Goal: Information Seeking & Learning: Find specific fact

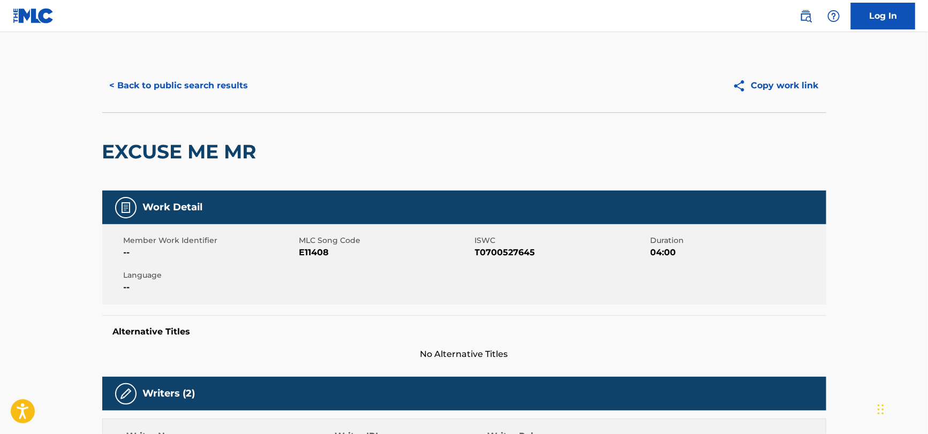
click at [198, 83] on button "< Back to public search results" at bounding box center [179, 85] width 154 height 27
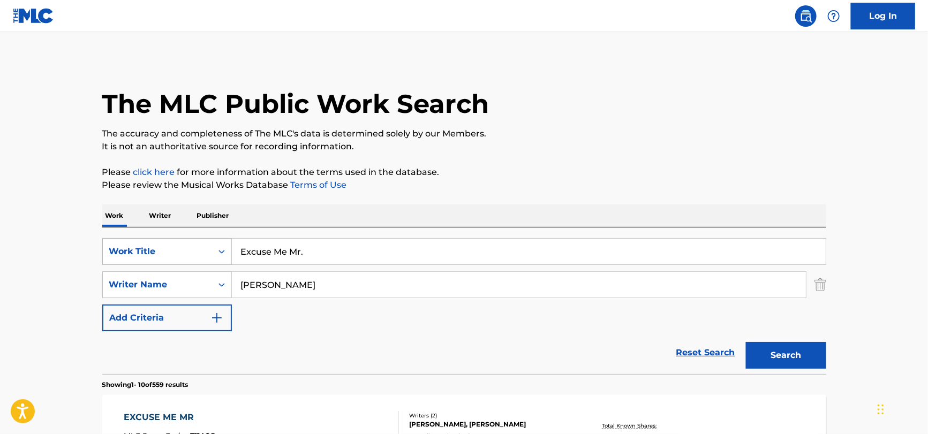
drag, startPoint x: 415, startPoint y: 248, endPoint x: 159, endPoint y: 256, distance: 256.0
click at [160, 256] on div "SearchWithCriteria51a755bf-0c1e-475b-b9ce-42f9f4dd0242 Work Title Excuse Me Mr." at bounding box center [464, 251] width 724 height 27
paste input "legibo"
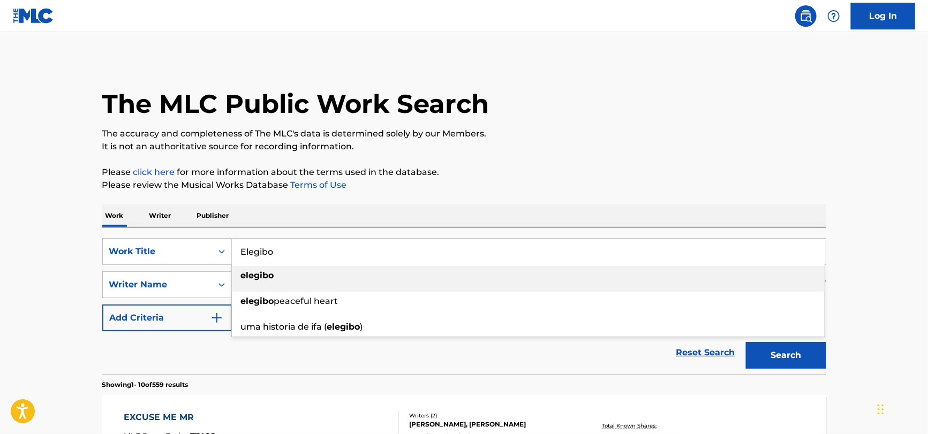
type input "Elegibo"
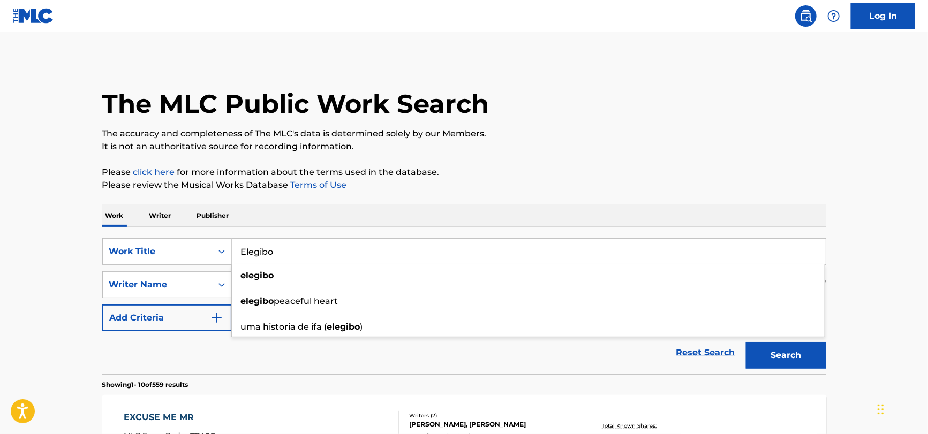
drag, startPoint x: 207, startPoint y: 353, endPoint x: 213, endPoint y: 345, distance: 10.0
click at [208, 351] on div "Reset Search Search" at bounding box center [464, 352] width 724 height 43
click at [276, 299] on div "SearchWithCriteria51a755bf-0c1e-475b-b9ce-42f9f4dd0242 Work Title Elegibo Searc…" at bounding box center [464, 284] width 724 height 93
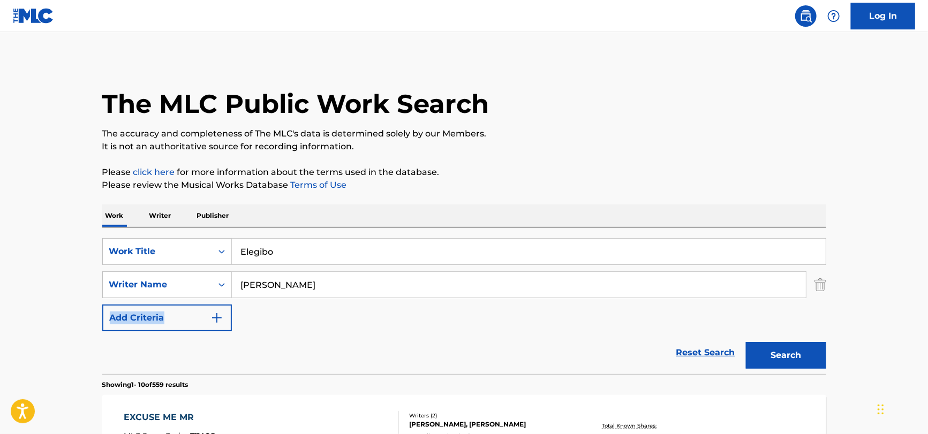
click at [276, 299] on div "SearchWithCriteria51a755bf-0c1e-475b-b9ce-42f9f4dd0242 Work Title Elegibo Searc…" at bounding box center [464, 284] width 724 height 93
click at [277, 294] on input "[PERSON_NAME]" at bounding box center [519, 285] width 574 height 26
click at [277, 290] on input "[PERSON_NAME]" at bounding box center [519, 285] width 574 height 26
paste input "Zulu"
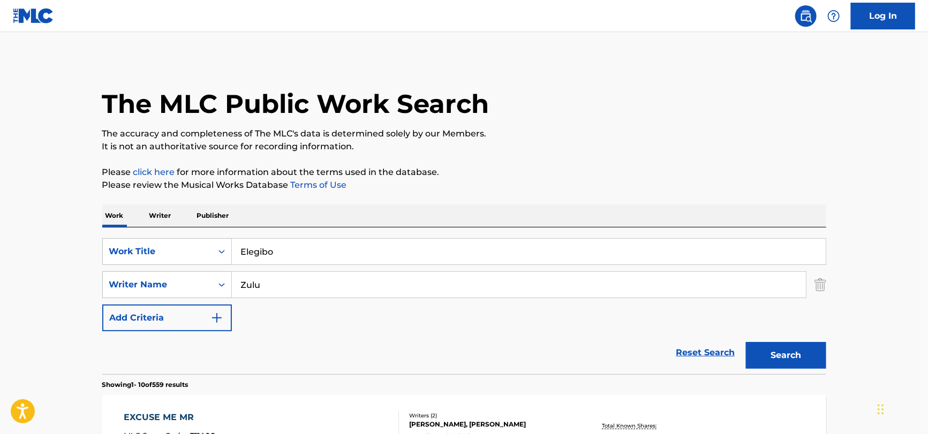
click at [746, 342] on button "Search" at bounding box center [786, 355] width 80 height 27
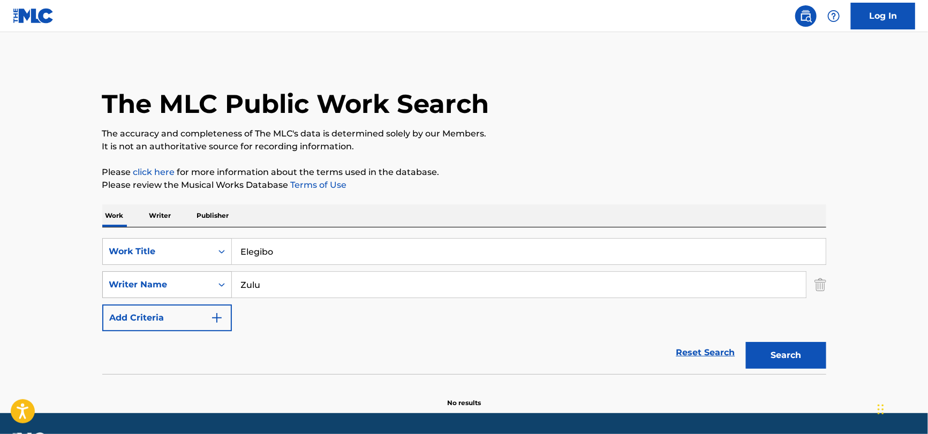
drag, startPoint x: 347, startPoint y: 290, endPoint x: 130, endPoint y: 293, distance: 216.8
click at [130, 293] on div "SearchWithCriteria27590c92-745d-4af8-9186-6f0474db3f46 Writer Name [PERSON_NAME]" at bounding box center [464, 284] width 724 height 27
paste input "Tropicalia"
type input "Tropicalia"
click at [746, 342] on button "Search" at bounding box center [786, 355] width 80 height 27
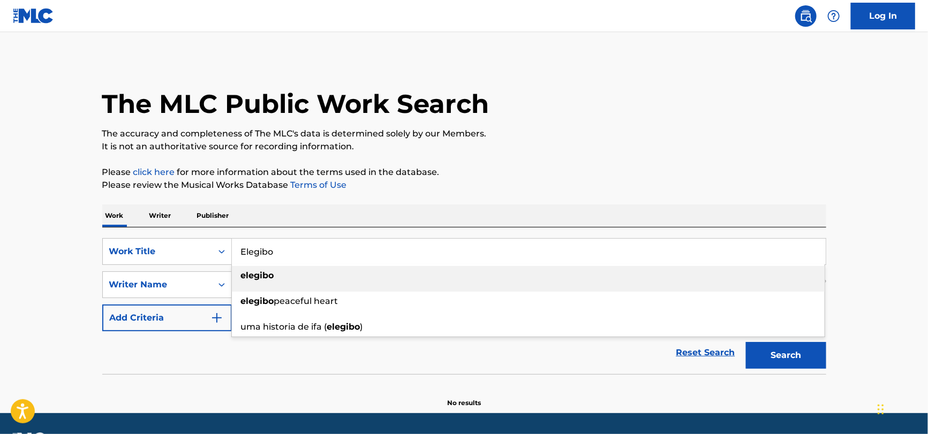
drag, startPoint x: 308, startPoint y: 253, endPoint x: 81, endPoint y: 233, distance: 227.9
click at [0, 241] on html "Accessibility Screen-Reader Guide, Feedback, and Issue Reporting | New window C…" at bounding box center [464, 217] width 928 height 434
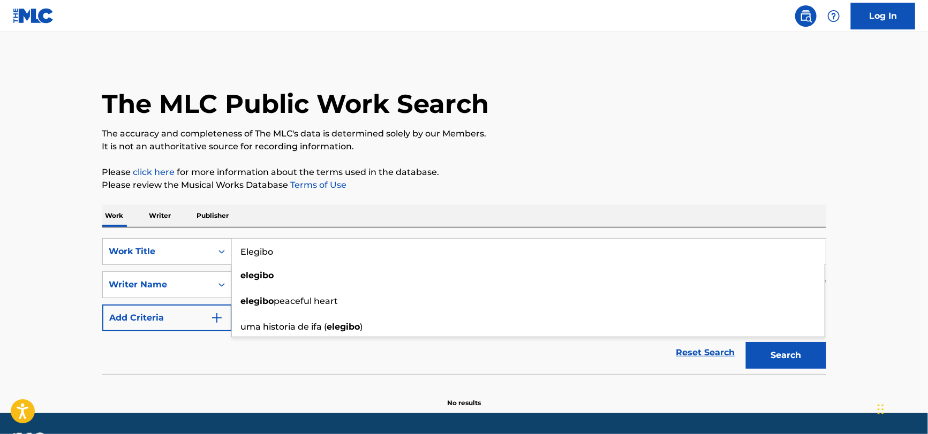
click at [176, 356] on div "Reset Search Search" at bounding box center [464, 352] width 724 height 43
drag, startPoint x: 316, startPoint y: 284, endPoint x: 97, endPoint y: 291, distance: 218.5
click at [95, 290] on div "The MLC Public Work Search The accuracy and completeness of The MLC's data is d…" at bounding box center [464, 233] width 750 height 349
click at [746, 342] on button "Search" at bounding box center [786, 355] width 80 height 27
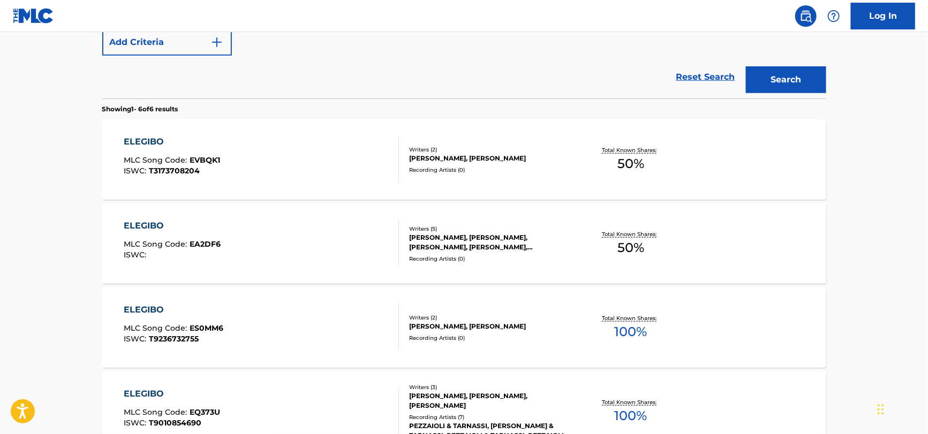
scroll to position [33, 0]
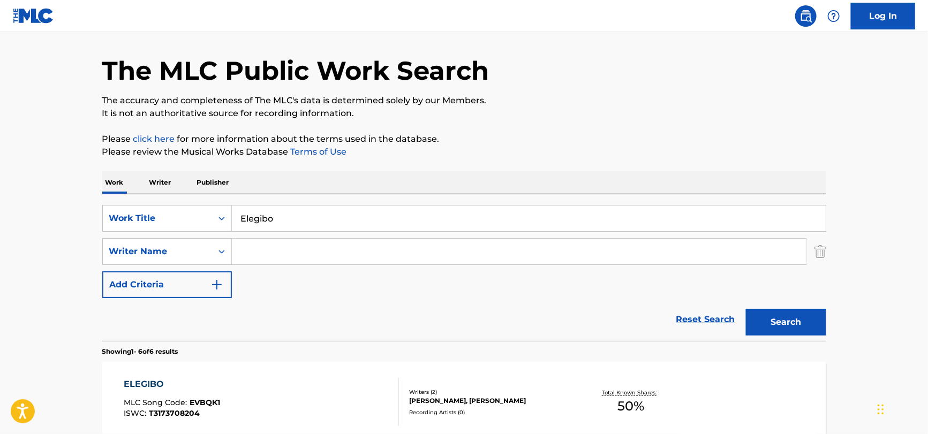
click at [715, 322] on link "Reset Search" at bounding box center [706, 320] width 70 height 24
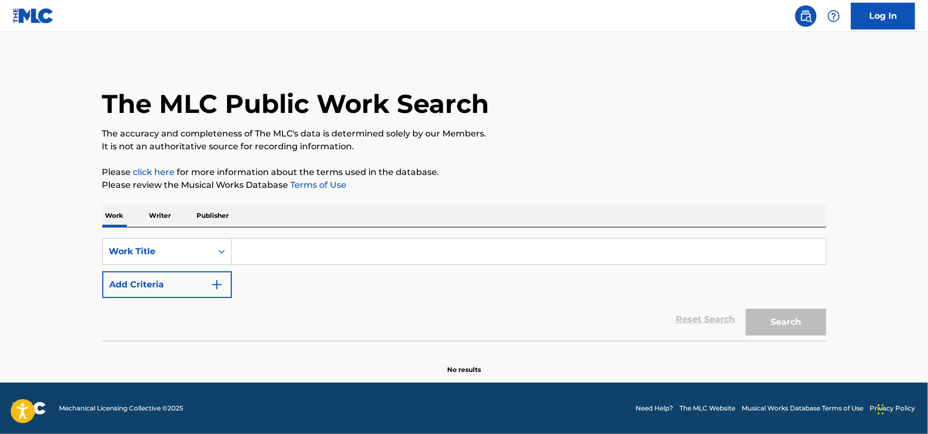
scroll to position [0, 0]
click at [141, 253] on div "Work Title" at bounding box center [157, 251] width 96 height 13
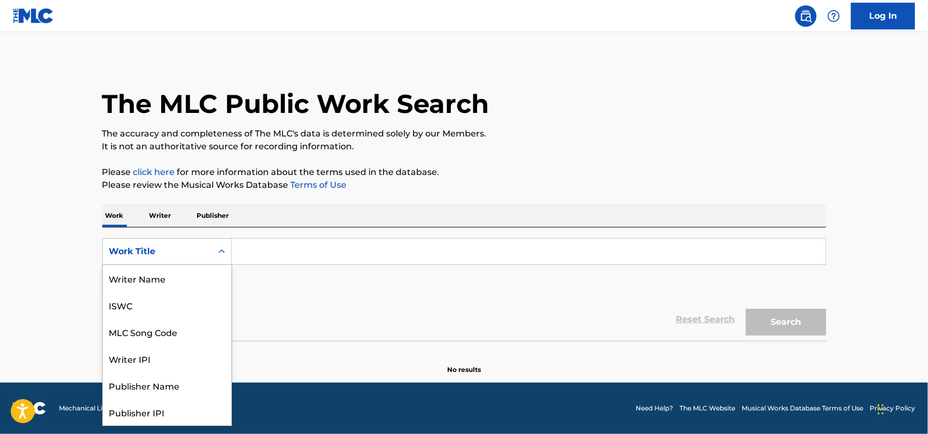
scroll to position [54, 0]
click at [161, 330] on div "Publisher Name" at bounding box center [167, 332] width 128 height 27
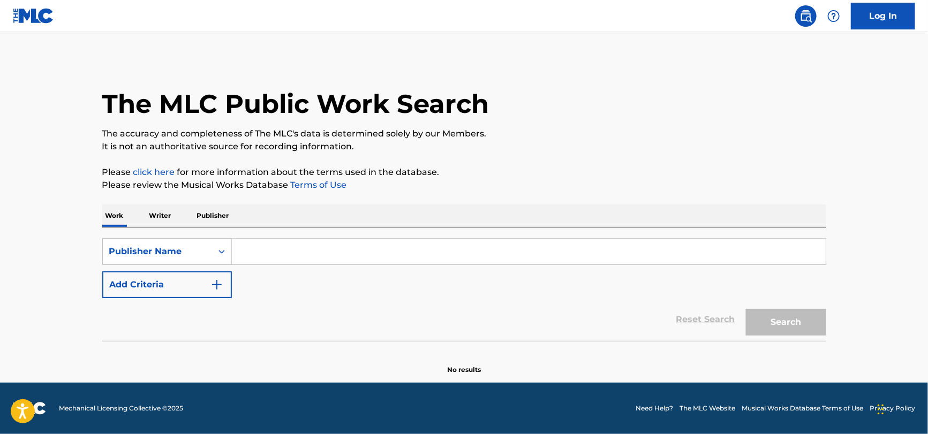
click at [282, 254] on input "Search Form" at bounding box center [529, 252] width 594 height 26
click at [256, 296] on div "SearchWithCriteriaa7742a08-0489-443e-9a2b-58793866f2f3 Publisher Name Add Crite…" at bounding box center [464, 268] width 724 height 60
click at [248, 248] on input "Search Form" at bounding box center [529, 252] width 594 height 26
click at [260, 252] on input "Search Form" at bounding box center [529, 252] width 594 height 26
click at [263, 254] on input "Search Form" at bounding box center [529, 252] width 594 height 26
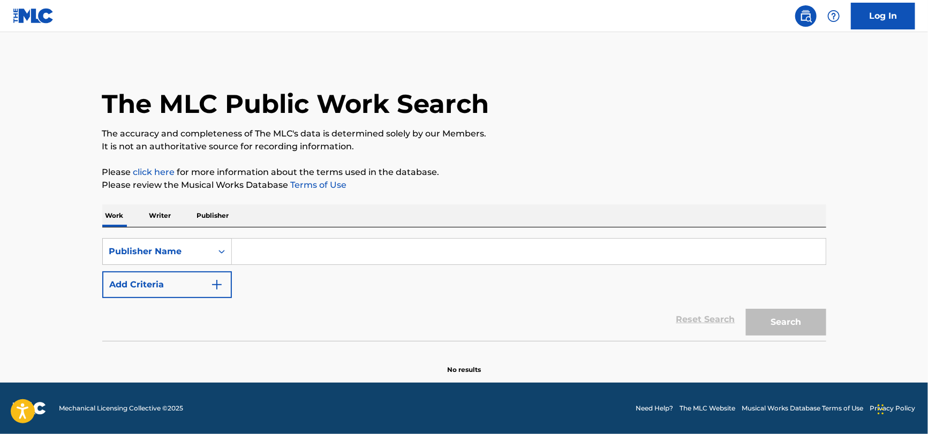
click at [264, 254] on input "Search Form" at bounding box center [529, 252] width 594 height 26
click at [247, 254] on input "Search Form" at bounding box center [529, 252] width 594 height 26
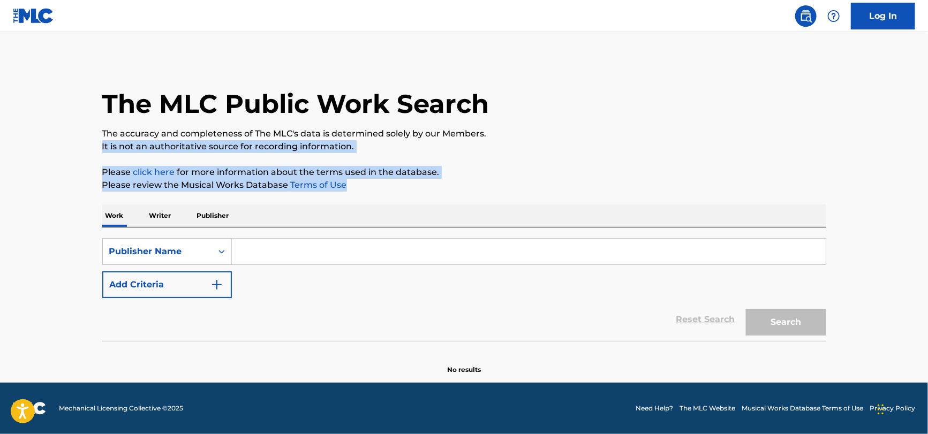
drag, startPoint x: 65, startPoint y: 146, endPoint x: 383, endPoint y: 188, distance: 321.3
click at [383, 188] on main "The MLC Public Work Search The accuracy and completeness of The MLC's data is d…" at bounding box center [464, 207] width 928 height 351
click at [383, 188] on p "Please review the Musical Works Database Terms of Use" at bounding box center [464, 185] width 724 height 13
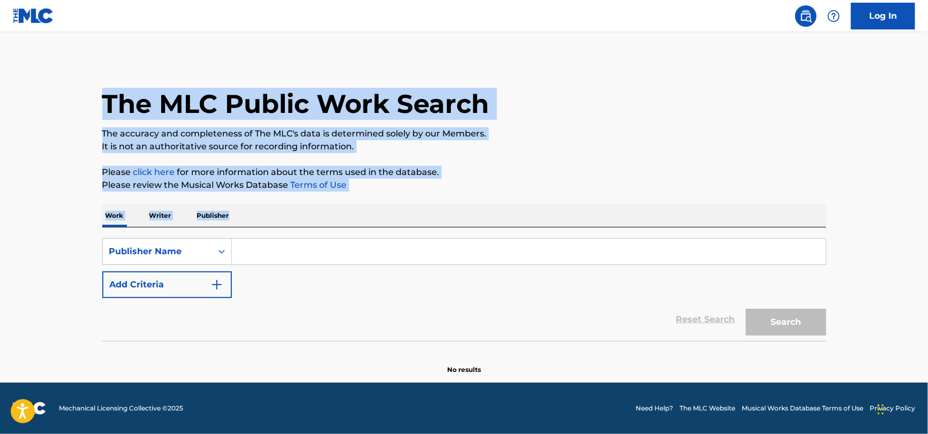
drag, startPoint x: 382, startPoint y: 193, endPoint x: 92, endPoint y: 94, distance: 305.9
click at [92, 94] on div "The MLC Public Work Search The accuracy and completeness of The MLC's data is d…" at bounding box center [464, 217] width 750 height 316
drag, startPoint x: 86, startPoint y: 94, endPoint x: 423, endPoint y: 189, distance: 350.5
click at [423, 189] on main "The MLC Public Work Search The accuracy and completeness of The MLC's data is d…" at bounding box center [464, 207] width 928 height 351
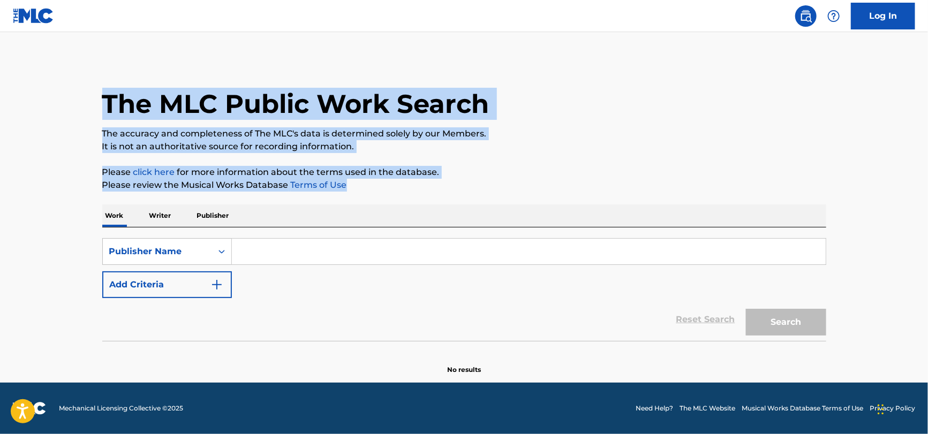
click at [423, 189] on p "Please review the Musical Works Database Terms of Use" at bounding box center [464, 185] width 724 height 13
drag, startPoint x: 423, startPoint y: 189, endPoint x: 67, endPoint y: 82, distance: 372.1
click at [67, 82] on main "The MLC Public Work Search The accuracy and completeness of The MLC's data is d…" at bounding box center [464, 207] width 928 height 351
click at [76, 93] on main "The MLC Public Work Search The accuracy and completeness of The MLC's data is d…" at bounding box center [464, 207] width 928 height 351
drag, startPoint x: 76, startPoint y: 93, endPoint x: 366, endPoint y: 187, distance: 304.4
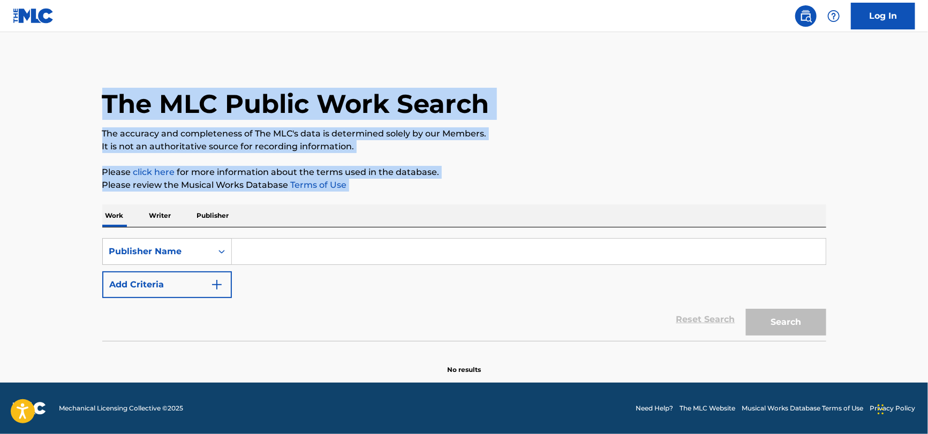
click at [366, 187] on main "The MLC Public Work Search The accuracy and completeness of The MLC's data is d…" at bounding box center [464, 207] width 928 height 351
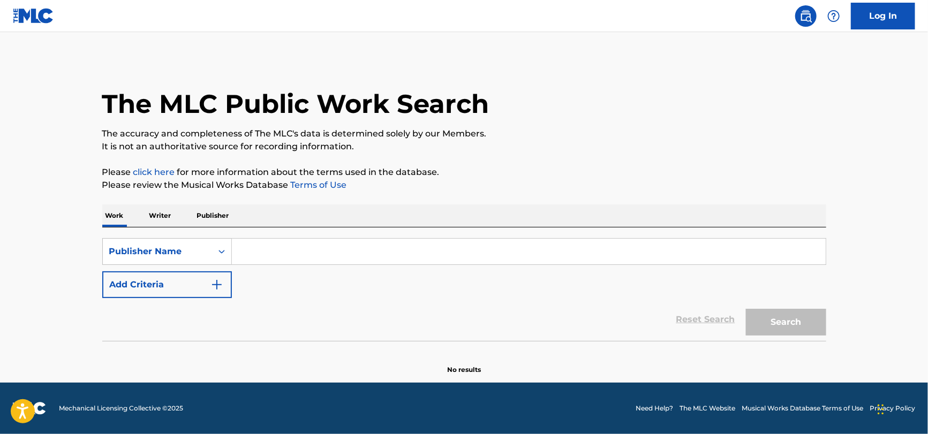
drag, startPoint x: 384, startPoint y: 199, endPoint x: 380, endPoint y: 181, distance: 18.1
click at [383, 191] on div "The MLC Public Work Search The accuracy and completeness of The MLC's data is d…" at bounding box center [464, 217] width 750 height 316
click at [306, 243] on input "Search Form" at bounding box center [529, 252] width 594 height 26
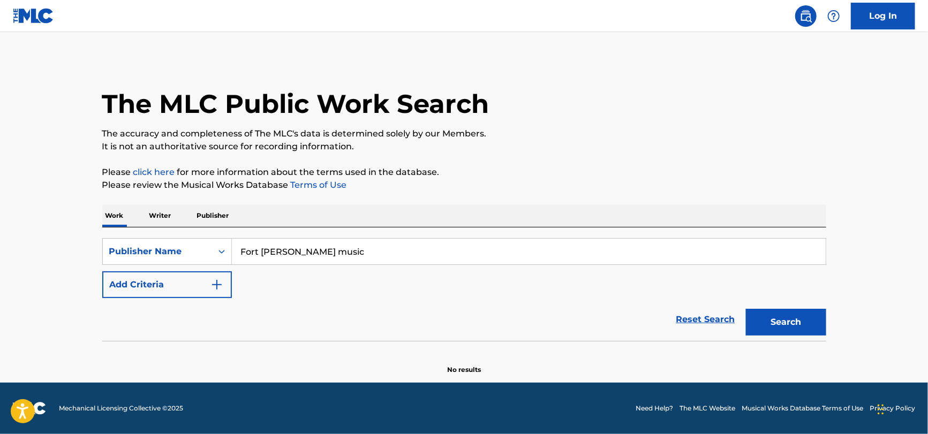
type input "Fort [PERSON_NAME] music"
click at [746, 309] on button "Search" at bounding box center [786, 322] width 80 height 27
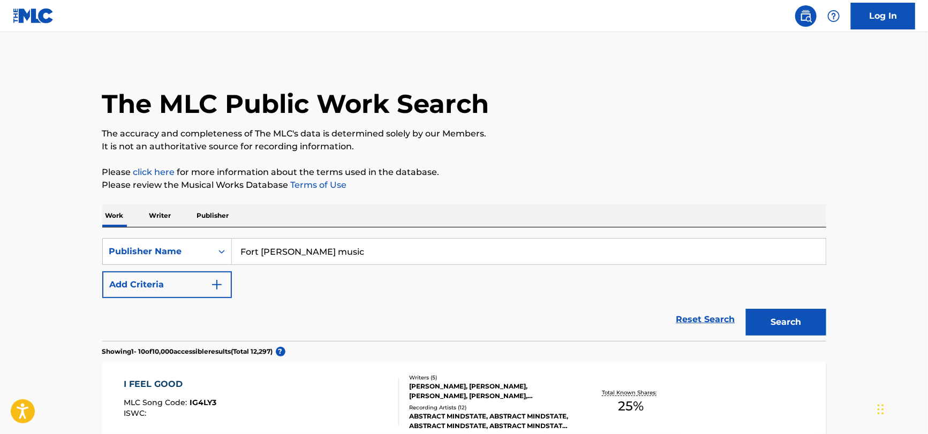
scroll to position [160, 0]
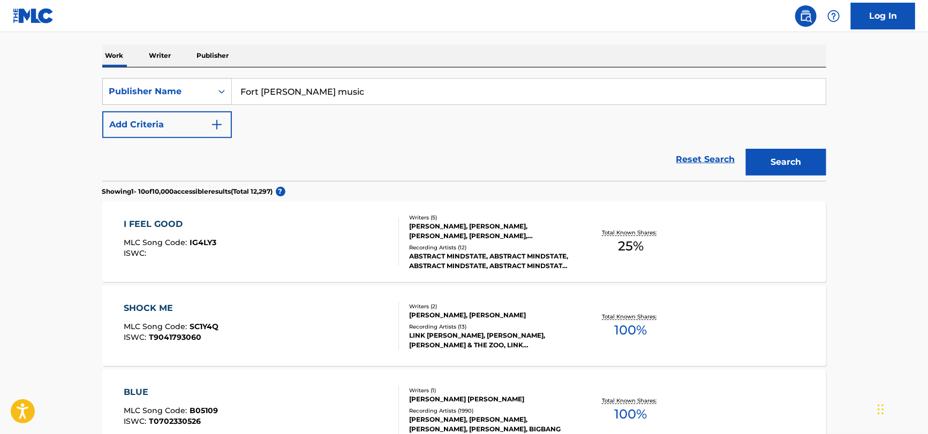
click at [325, 230] on div "I FEEL GOOD MLC Song Code : IG4LY3 ISWC :" at bounding box center [261, 242] width 275 height 48
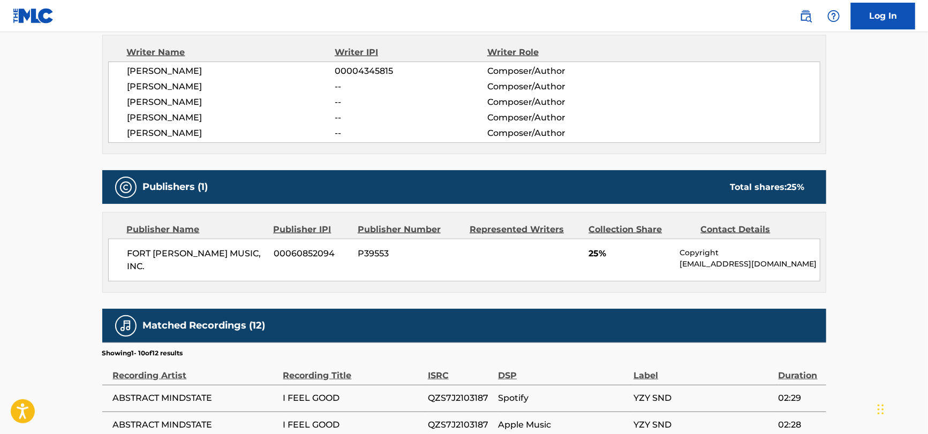
scroll to position [375, 0]
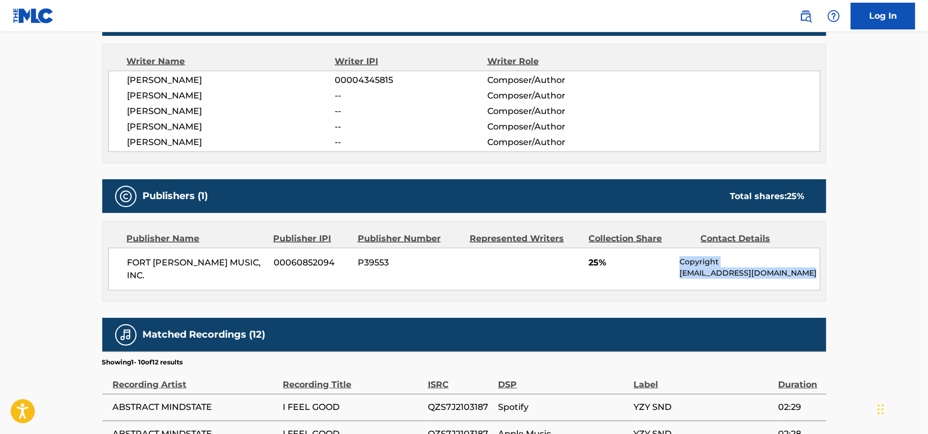
drag, startPoint x: 643, startPoint y: 264, endPoint x: 808, endPoint y: 278, distance: 166.0
click at [809, 278] on div "FORT [PERSON_NAME] MUSIC, INC. 00060852094 P39553 25% Copyright [EMAIL_ADDRESS]…" at bounding box center [464, 269] width 712 height 43
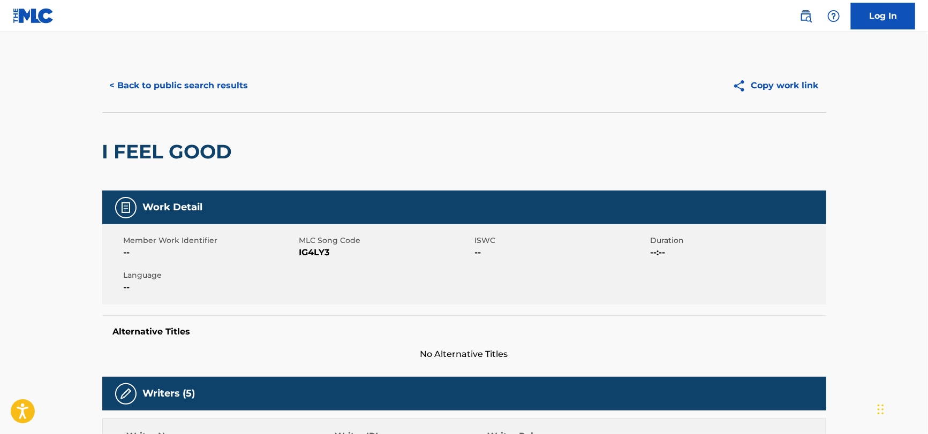
scroll to position [321, 0]
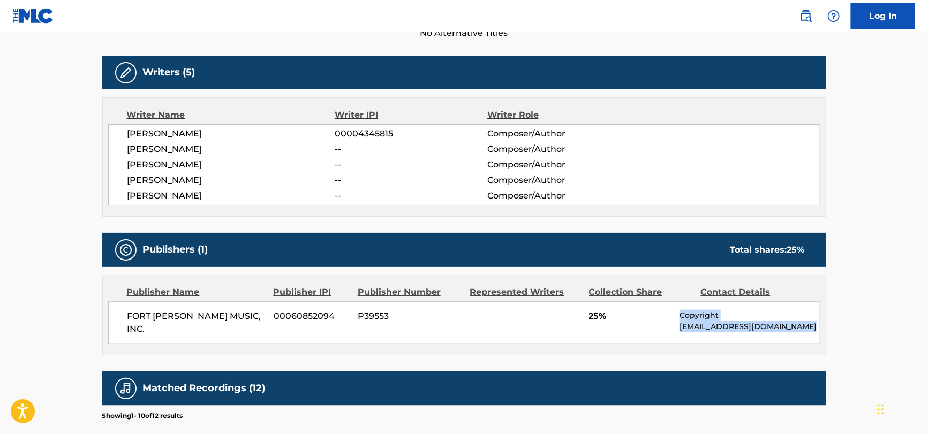
click at [675, 325] on div "FORT [PERSON_NAME] MUSIC, INC. 00060852094 P39553 25% Copyright [EMAIL_ADDRESS]…" at bounding box center [464, 322] width 712 height 43
drag, startPoint x: 678, startPoint y: 325, endPoint x: 576, endPoint y: 335, distance: 102.7
click at [884, 330] on main "< Back to public search results Copy work link I FEEL GOOD Work Detail Member W…" at bounding box center [464, 241] width 928 height 1060
copy p "[EMAIL_ADDRESS][DOMAIN_NAME]"
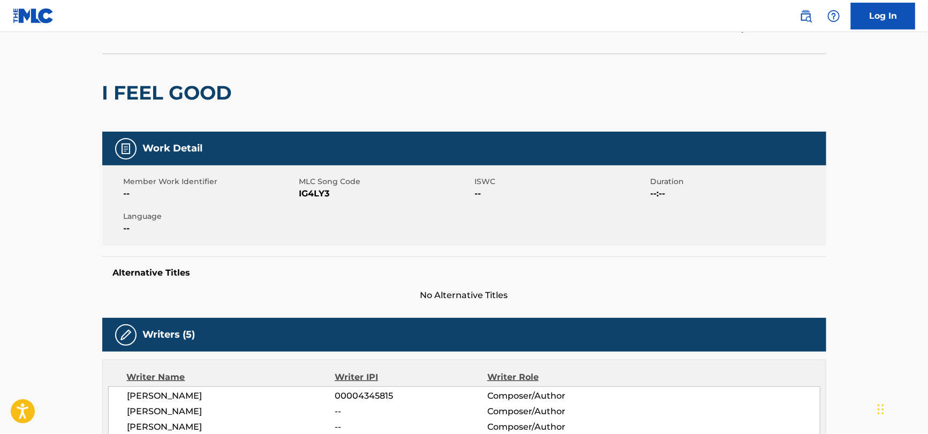
scroll to position [0, 0]
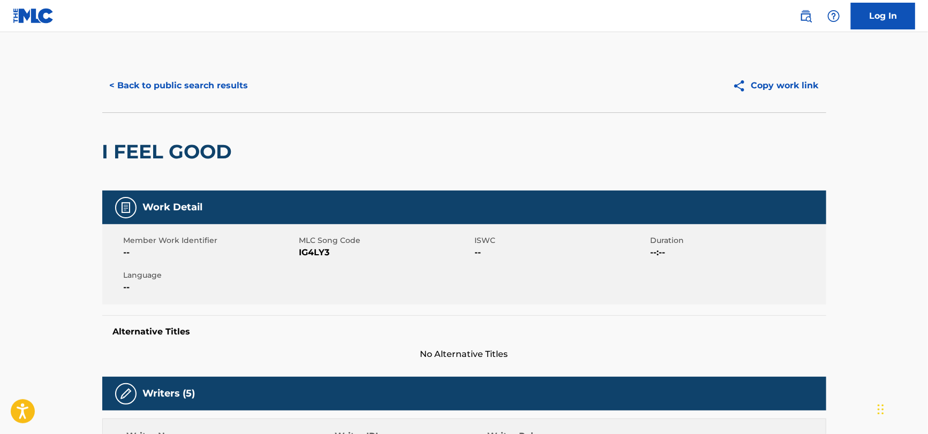
click at [149, 77] on button "< Back to public search results" at bounding box center [179, 85] width 154 height 27
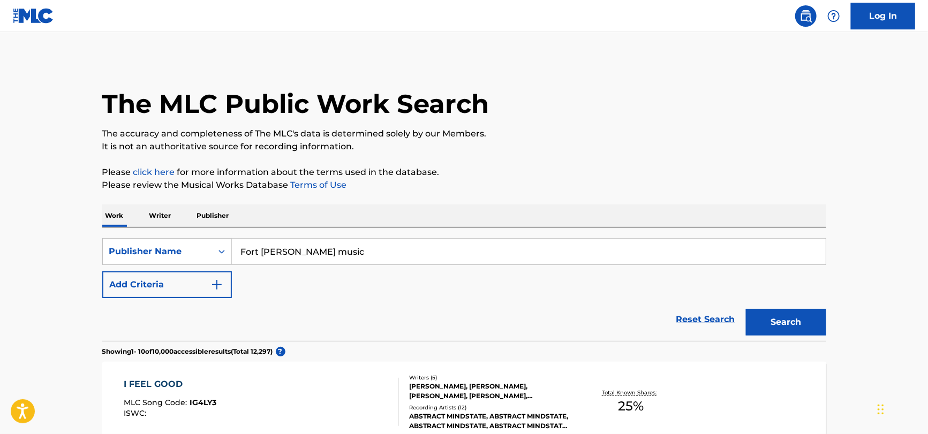
scroll to position [160, 0]
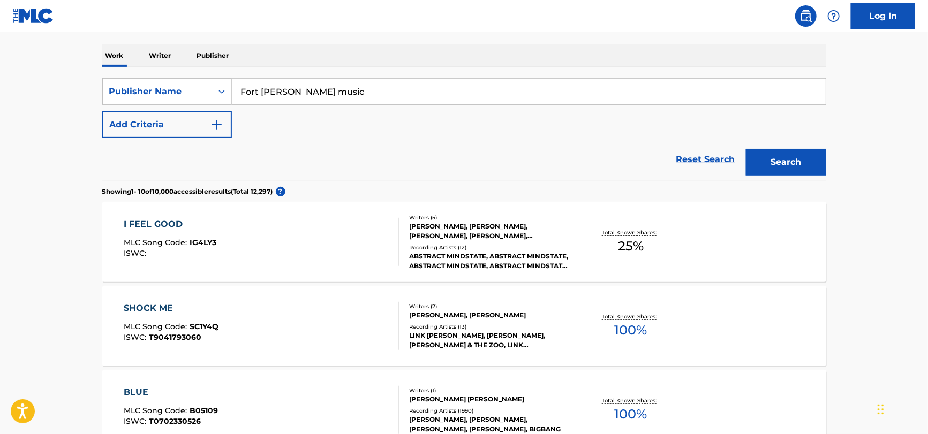
drag, startPoint x: 361, startPoint y: 84, endPoint x: -43, endPoint y: 79, distance: 404.2
click at [0, 79] on html "Accessibility Screen-Reader Guide, Feedback, and Issue Reporting | New window C…" at bounding box center [464, 57] width 928 height 434
paste input "[EMAIL_ADDRESS][DOMAIN_NAME]"
drag, startPoint x: 294, startPoint y: 88, endPoint x: 86, endPoint y: 110, distance: 208.9
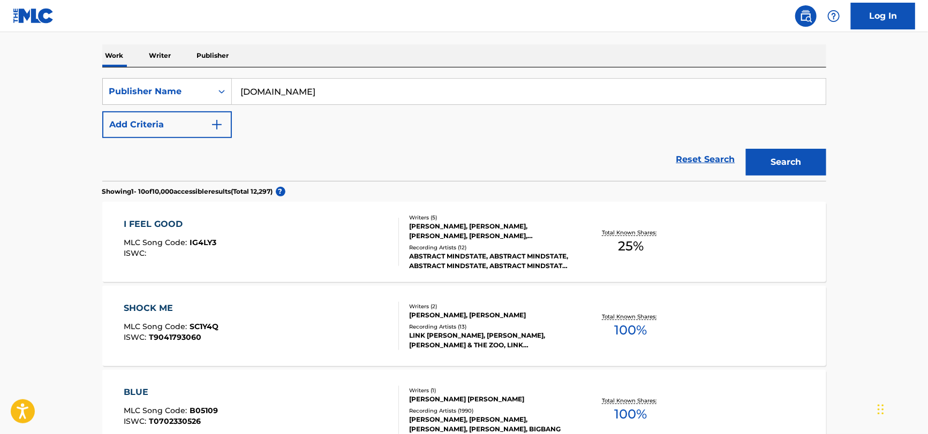
drag, startPoint x: 349, startPoint y: 90, endPoint x: 283, endPoint y: 96, distance: 65.6
click at [283, 96] on input "[DOMAIN_NAME]" at bounding box center [529, 92] width 594 height 26
click at [329, 88] on input "[DOMAIN_NAME]" at bounding box center [529, 92] width 594 height 26
click at [337, 89] on input "[DOMAIN_NAME]" at bounding box center [529, 92] width 594 height 26
drag, startPoint x: 339, startPoint y: 89, endPoint x: 307, endPoint y: 96, distance: 33.3
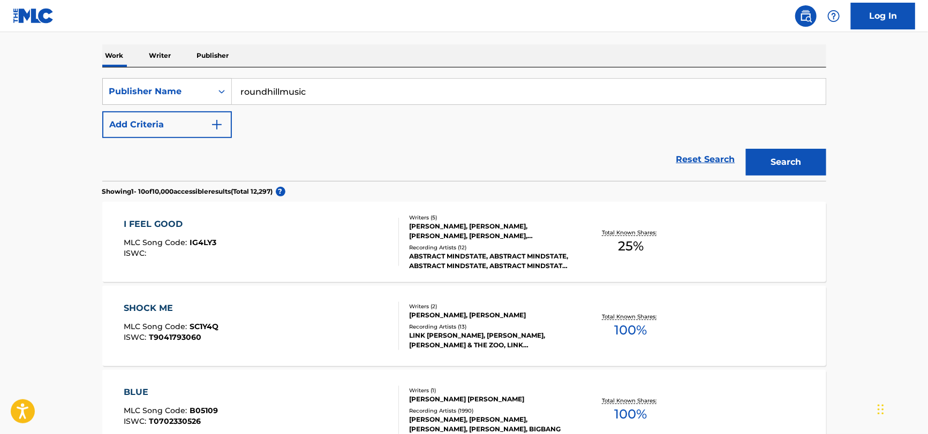
click at [307, 96] on input "roundhillmusic" at bounding box center [529, 92] width 594 height 26
click at [281, 89] on input "roundhillmusic" at bounding box center [529, 92] width 594 height 26
click at [268, 92] on input "roundhill music" at bounding box center [529, 92] width 594 height 26
click at [352, 99] on input "round hill music" at bounding box center [529, 92] width 594 height 26
type input "round hill music"
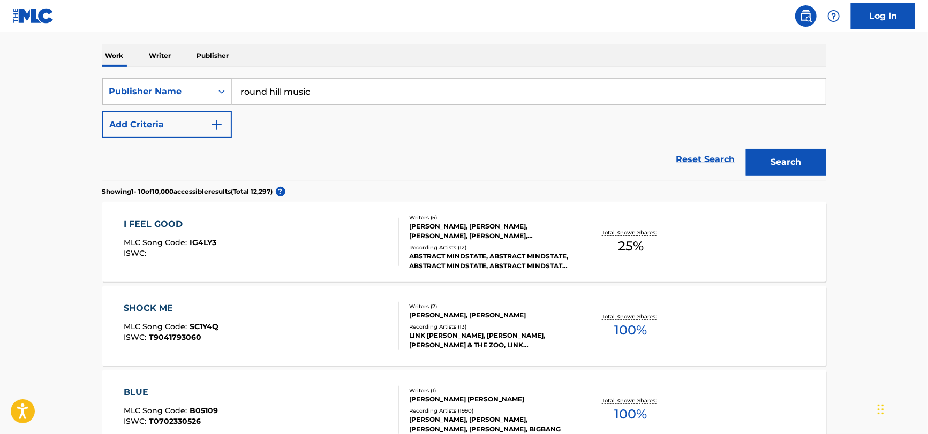
click at [746, 149] on button "Search" at bounding box center [786, 162] width 80 height 27
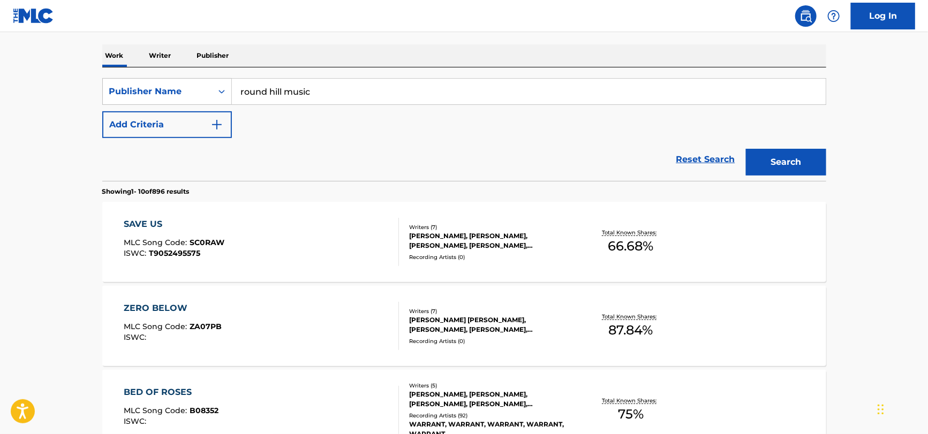
click at [311, 234] on div "SAVE US MLC Song Code : SC0RAW ISWC : T9052495575" at bounding box center [261, 242] width 275 height 48
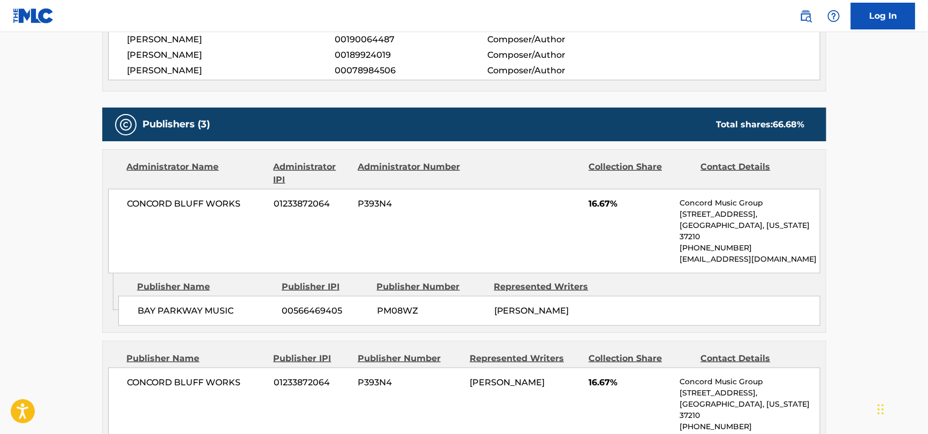
scroll to position [642, 0]
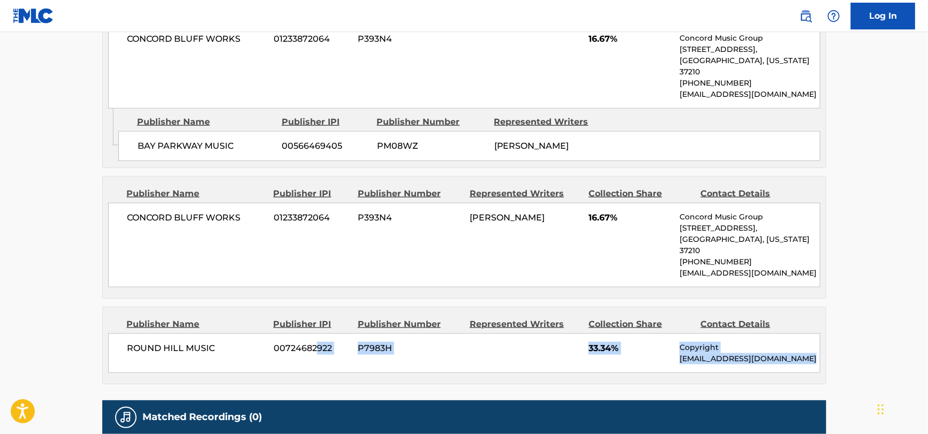
drag, startPoint x: 314, startPoint y: 323, endPoint x: 622, endPoint y: 333, distance: 308.0
click at [546, 338] on div "ROUND HILL MUSIC 00724682922 P7983H 33.34% Copyright [EMAIL_ADDRESS][DOMAIN_NAM…" at bounding box center [464, 354] width 712 height 40
click at [707, 353] on p "[EMAIL_ADDRESS][DOMAIN_NAME]" at bounding box center [749, 358] width 140 height 11
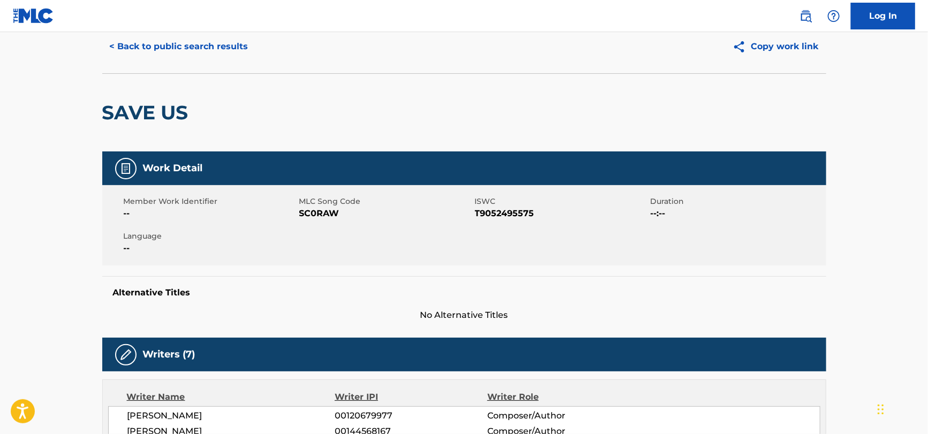
scroll to position [0, 0]
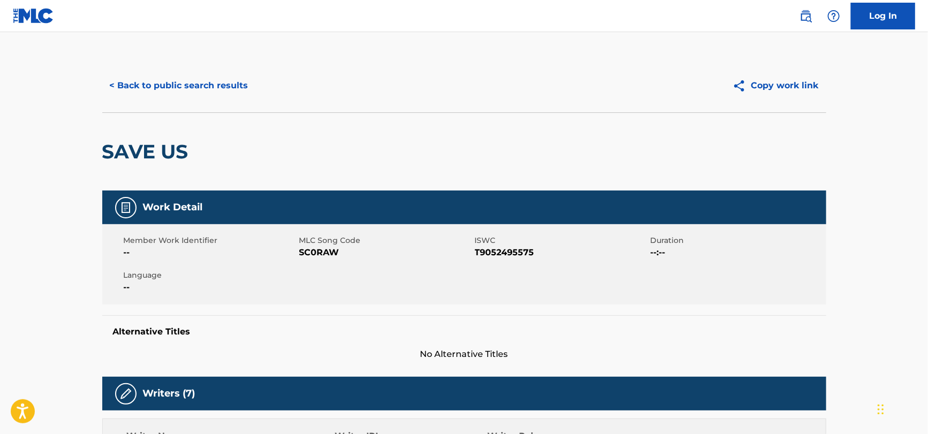
click at [187, 89] on button "< Back to public search results" at bounding box center [179, 85] width 154 height 27
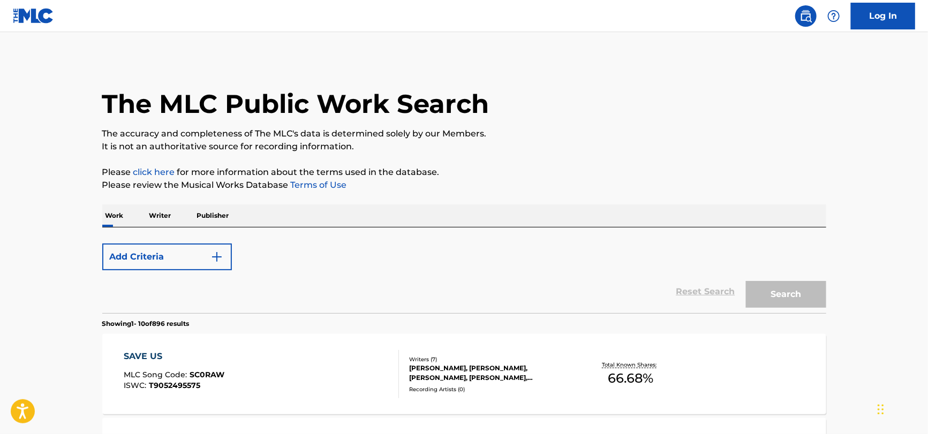
scroll to position [160, 0]
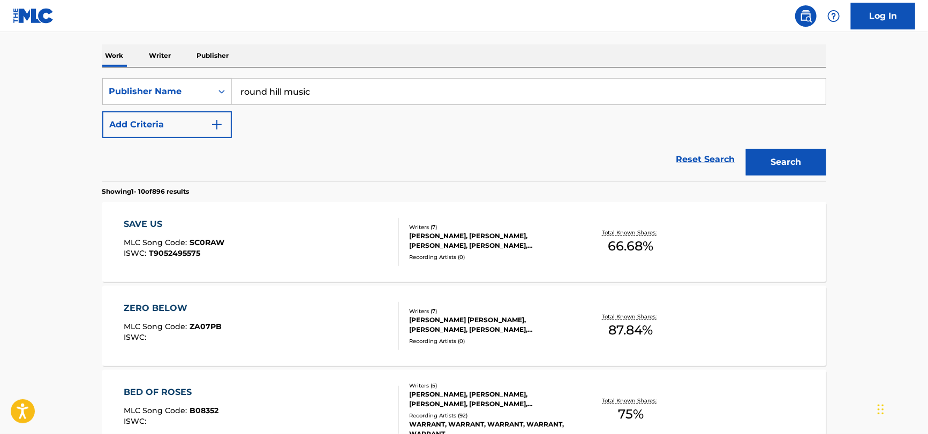
click at [678, 156] on link "Reset Search" at bounding box center [706, 160] width 70 height 24
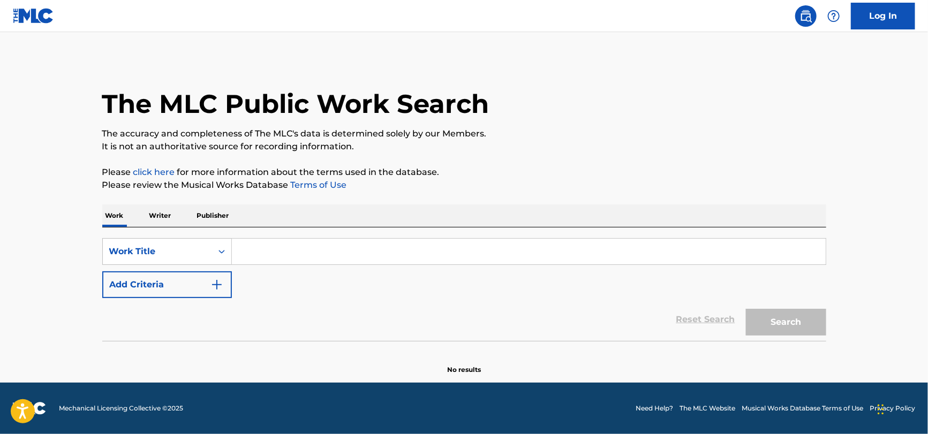
click at [275, 247] on input "Search Form" at bounding box center [529, 252] width 594 height 26
paste input "El hombre felíz by [PERSON_NAME]"
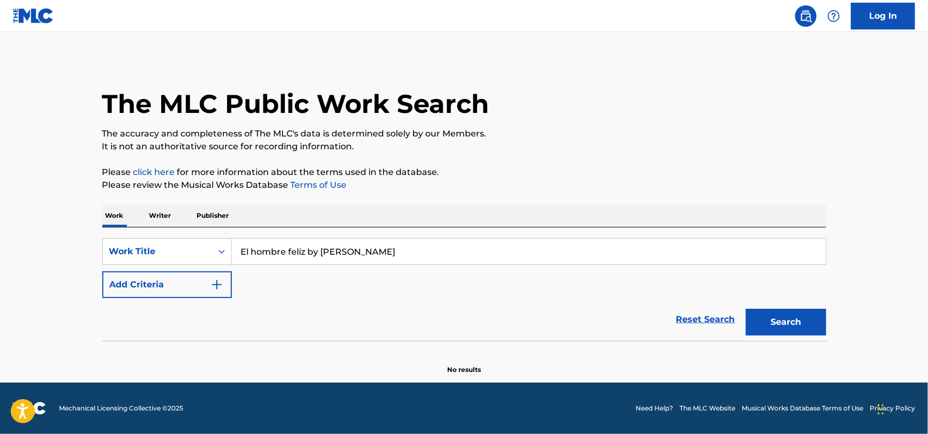
drag, startPoint x: 428, startPoint y: 247, endPoint x: 307, endPoint y: 270, distance: 123.3
click at [307, 270] on div "SearchWithCriteria51a755bf-0c1e-475b-b9ce-42f9f4dd0242 Work Title El hombre fel…" at bounding box center [464, 268] width 724 height 60
type input "El hombre felíz"
click at [176, 295] on button "Add Criteria" at bounding box center [167, 284] width 130 height 27
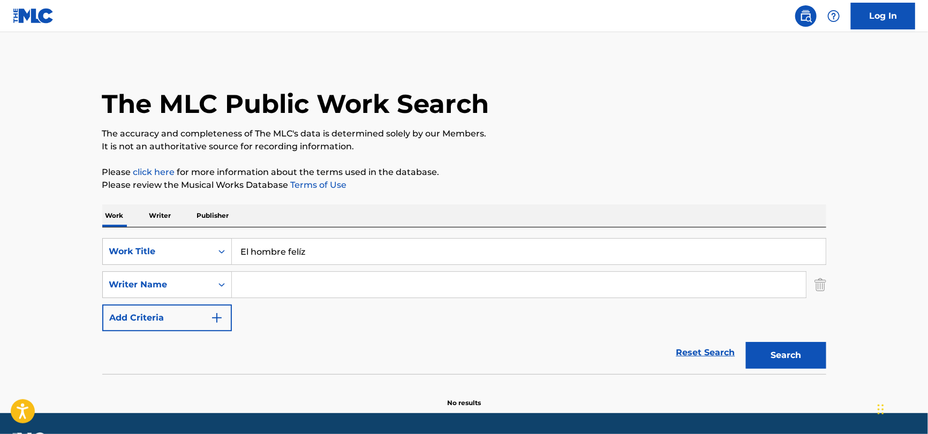
click at [323, 283] on input "Search Form" at bounding box center [519, 285] width 574 height 26
paste input "[PERSON_NAME] [PERSON_NAME]"
type input "[PERSON_NAME] [PERSON_NAME]"
click at [301, 251] on input "El hombre felíz" at bounding box center [529, 252] width 594 height 26
click at [392, 247] on input "el hombre feliz" at bounding box center [529, 252] width 594 height 26
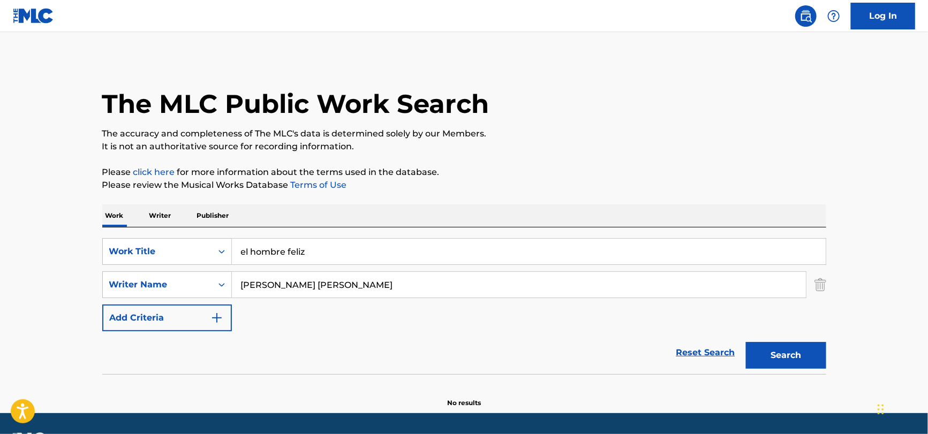
type input "el hombre feliz"
click at [376, 284] on input "[PERSON_NAME] [PERSON_NAME]" at bounding box center [519, 285] width 574 height 26
click at [371, 295] on input "[PERSON_NAME] [PERSON_NAME]" at bounding box center [519, 285] width 574 height 26
click at [746, 342] on button "Search" at bounding box center [786, 355] width 80 height 27
click at [287, 287] on input "[PERSON_NAME] [PERSON_NAME]" at bounding box center [519, 285] width 574 height 26
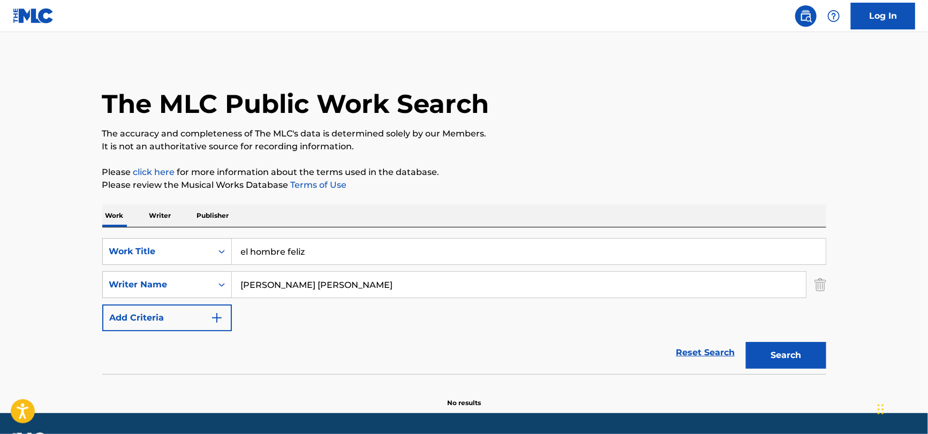
drag, startPoint x: 292, startPoint y: 285, endPoint x: 51, endPoint y: 319, distance: 242.7
click at [0, 314] on html "Accessibility Screen-Reader Guide, Feedback, and Issue Reporting | New window C…" at bounding box center [464, 217] width 928 height 434
type input "[PERSON_NAME]"
click at [746, 342] on button "Search" at bounding box center [786, 355] width 80 height 27
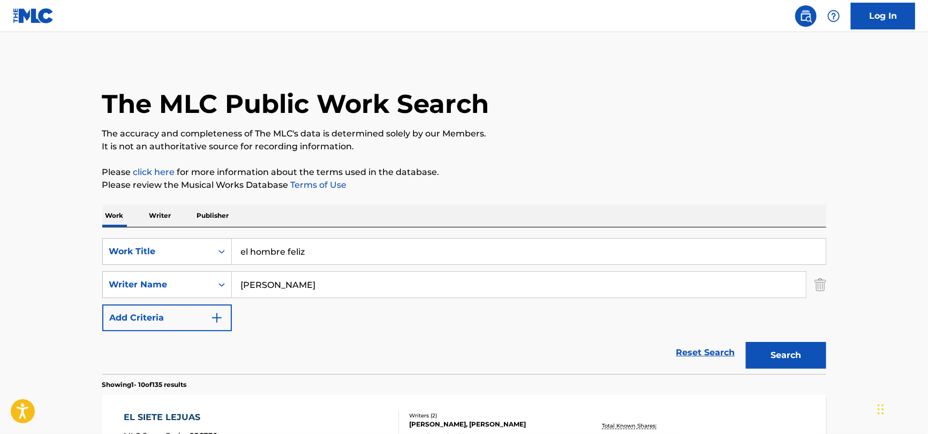
drag, startPoint x: 368, startPoint y: 250, endPoint x: 28, endPoint y: 260, distance: 340.1
click at [0, 246] on html "Accessibility Screen-Reader Guide, Feedback, and Issue Reporting | New window C…" at bounding box center [464, 217] width 928 height 434
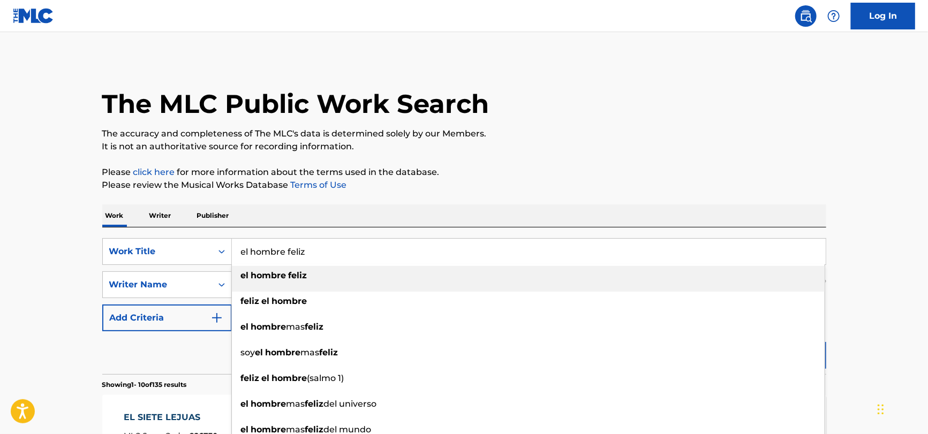
paste input "He Filled A Longing"
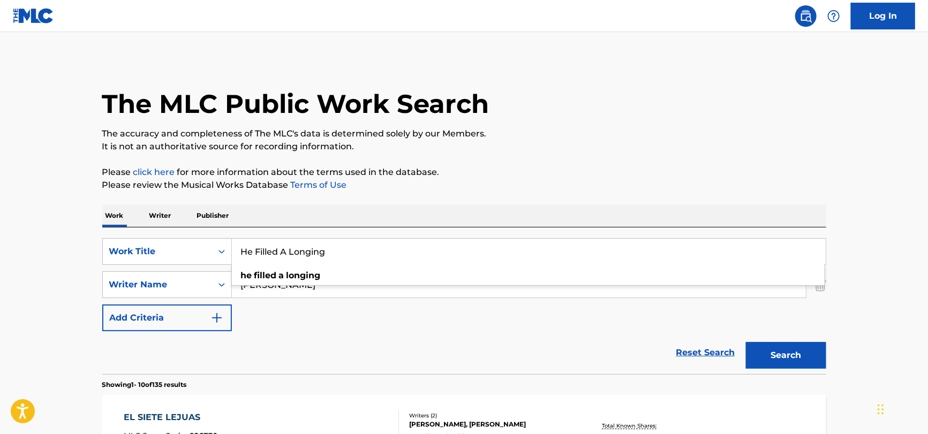
type input "He Filled A Longing"
drag, startPoint x: 307, startPoint y: 329, endPoint x: 315, endPoint y: 305, distance: 25.6
click at [308, 325] on div "SearchWithCriteria51a755bf-0c1e-475b-b9ce-42f9f4dd0242 Work Title He Filled A L…" at bounding box center [464, 284] width 724 height 93
drag, startPoint x: 319, startPoint y: 291, endPoint x: -15, endPoint y: 272, distance: 334.0
click at [0, 272] on html "Accessibility Screen-Reader Guide, Feedback, and Issue Reporting | New window C…" at bounding box center [464, 217] width 928 height 434
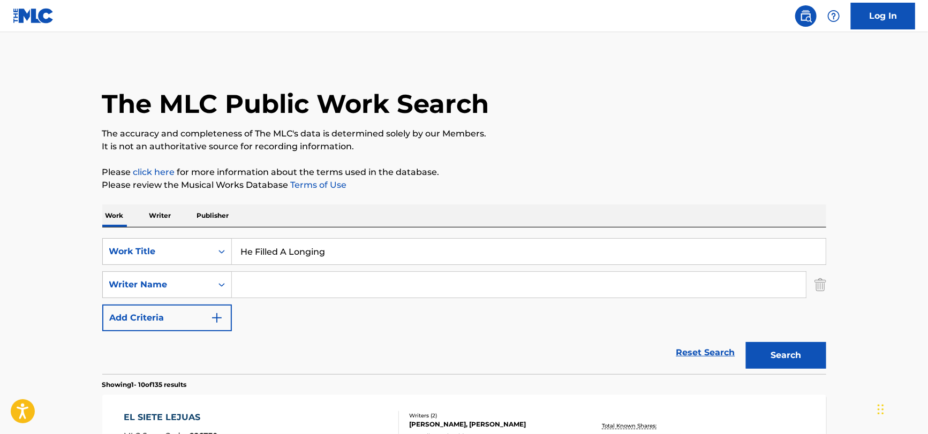
click at [746, 342] on button "Search" at bounding box center [786, 355] width 80 height 27
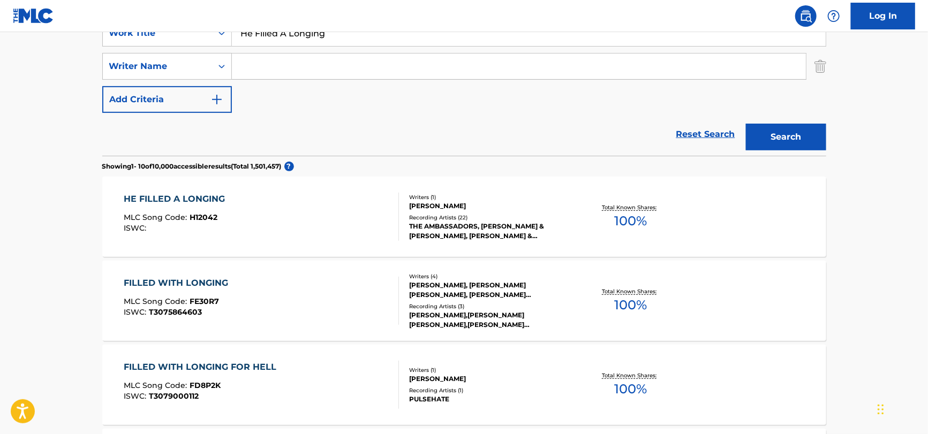
scroll to position [214, 0]
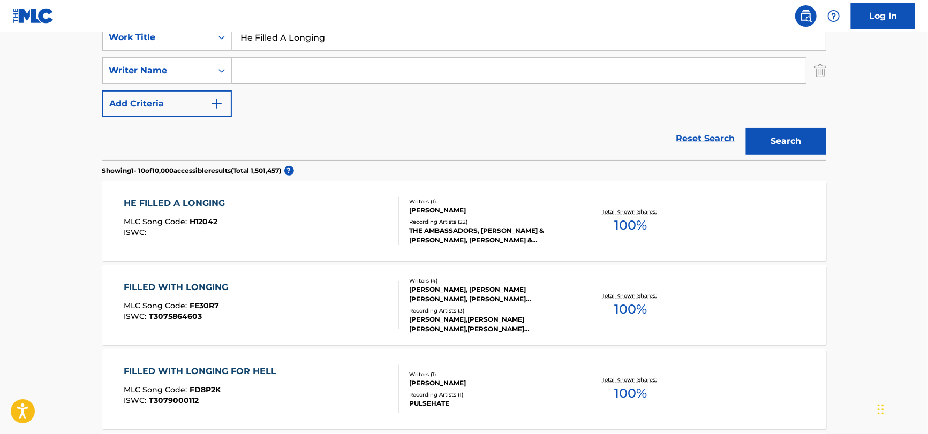
click at [362, 65] on input "Search Form" at bounding box center [519, 71] width 574 height 26
paste input "[PERSON_NAME] and [PERSON_NAME]"
drag, startPoint x: 327, startPoint y: 72, endPoint x: 176, endPoint y: 83, distance: 151.3
click at [176, 83] on div "SearchWithCriteria27590c92-745d-4af8-9186-6f0474db3f46 Writer Name [PERSON_NAME…" at bounding box center [464, 70] width 724 height 27
type input "[PERSON_NAME]"
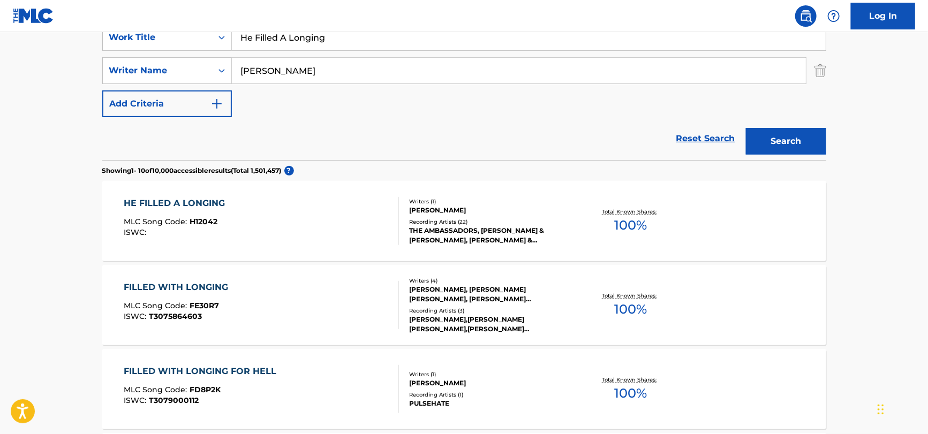
click at [746, 128] on button "Search" at bounding box center [786, 141] width 80 height 27
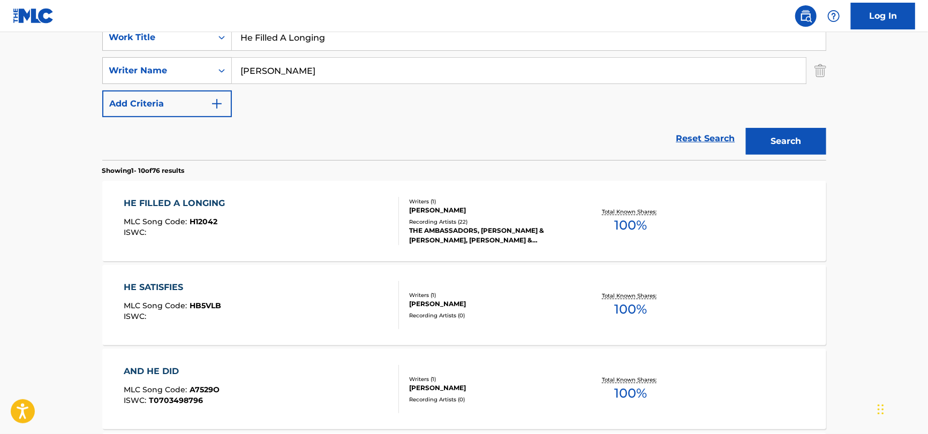
click at [272, 220] on div "HE FILLED A LONGING MLC Song Code : H12042 ISWC :" at bounding box center [261, 221] width 275 height 48
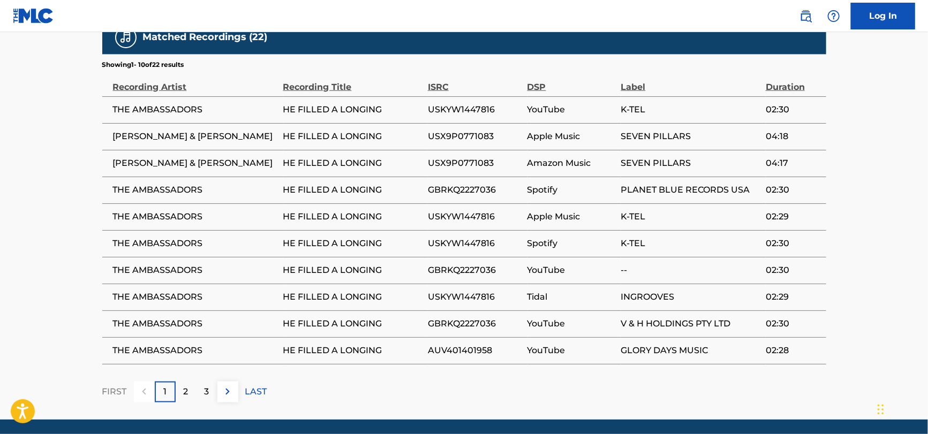
scroll to position [650, 0]
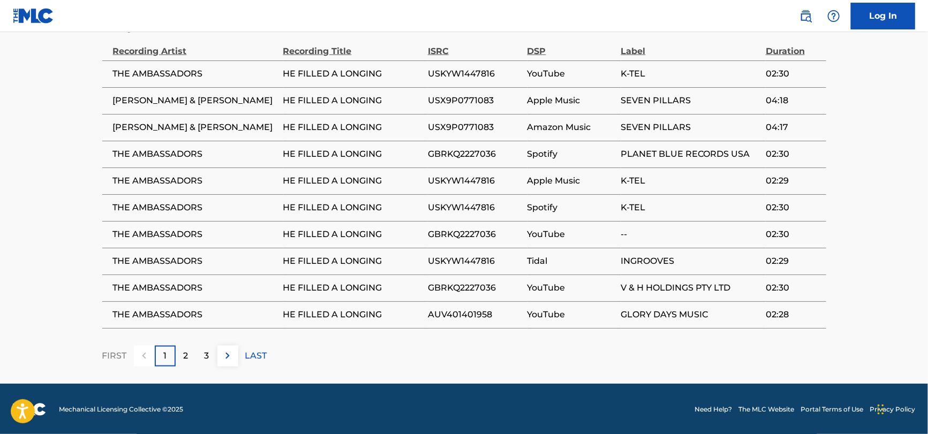
click at [225, 357] on img at bounding box center [227, 356] width 13 height 13
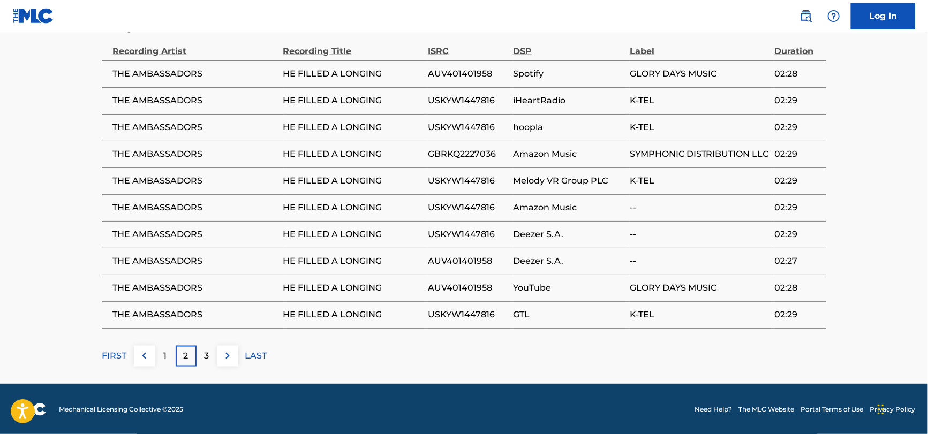
click at [225, 357] on img at bounding box center [227, 356] width 13 height 13
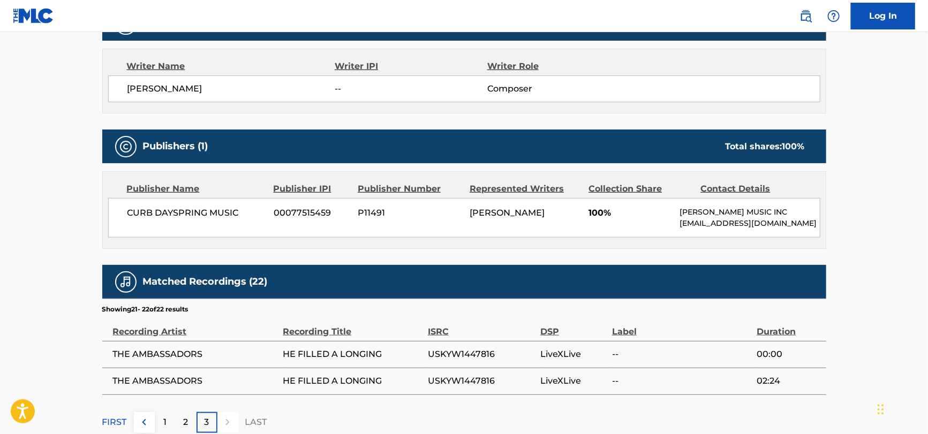
scroll to position [437, 0]
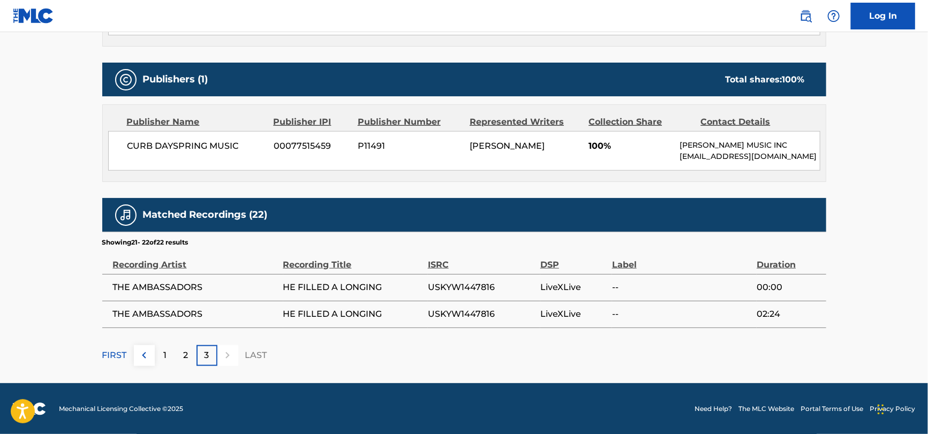
click at [136, 355] on button at bounding box center [144, 355] width 21 height 21
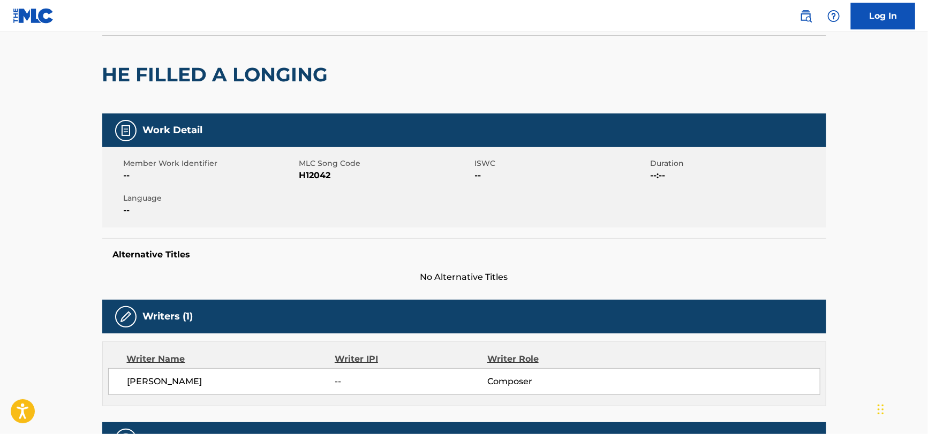
scroll to position [0, 0]
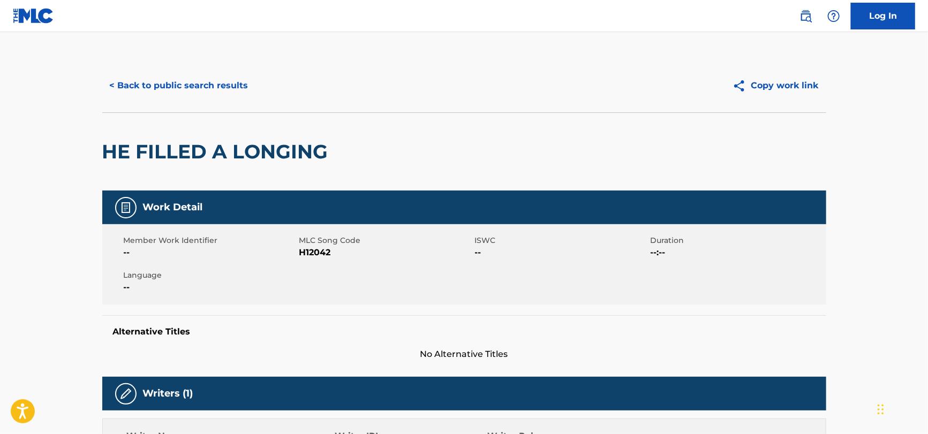
click at [164, 86] on button "< Back to public search results" at bounding box center [179, 85] width 154 height 27
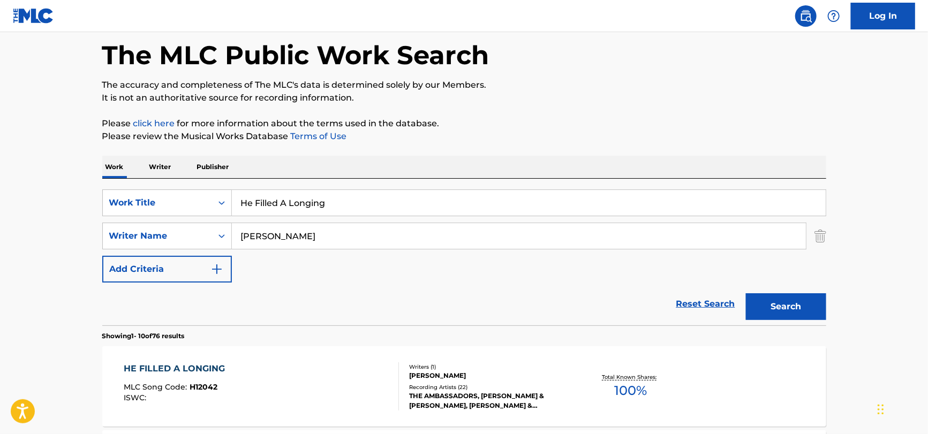
scroll to position [107, 0]
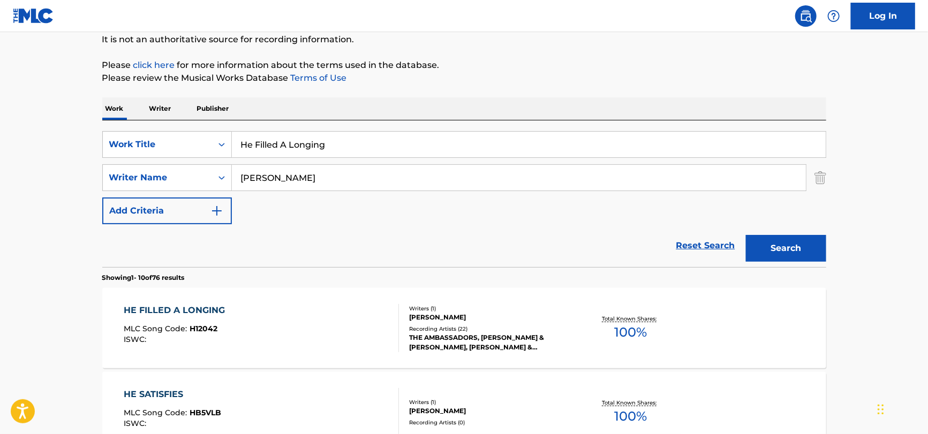
click at [298, 170] on input "[PERSON_NAME]" at bounding box center [519, 178] width 574 height 26
click at [280, 325] on div "HE FILLED A LONGING MLC Song Code : H12042 ISWC :" at bounding box center [261, 328] width 275 height 48
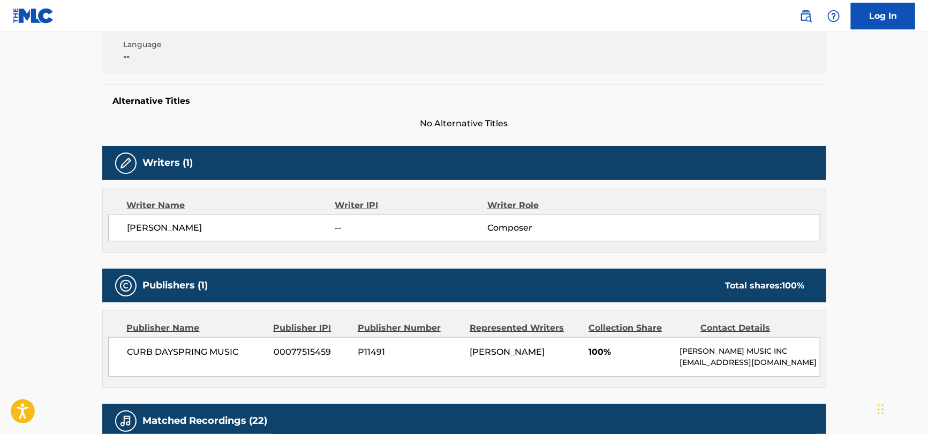
scroll to position [267, 0]
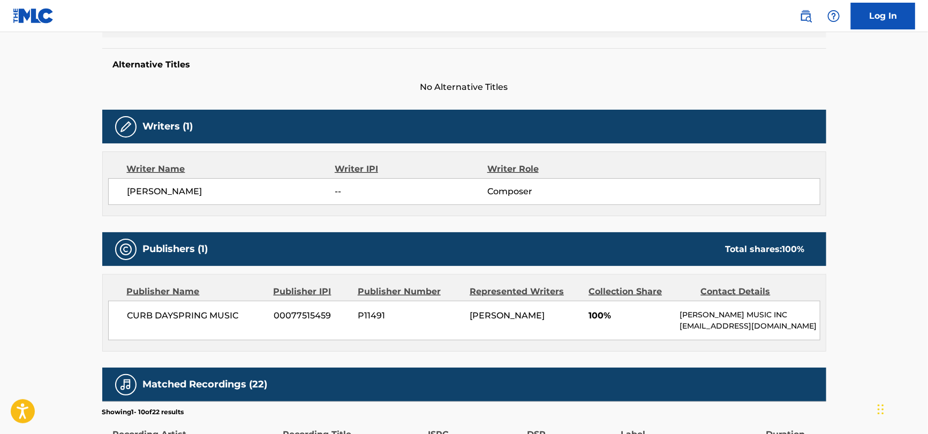
click at [159, 310] on span "CURB DAYSPRING MUSIC" at bounding box center [196, 315] width 139 height 13
click at [158, 310] on span "CURB DAYSPRING MUSIC" at bounding box center [196, 315] width 139 height 13
copy div "CURB DAYSPRING MUSIC"
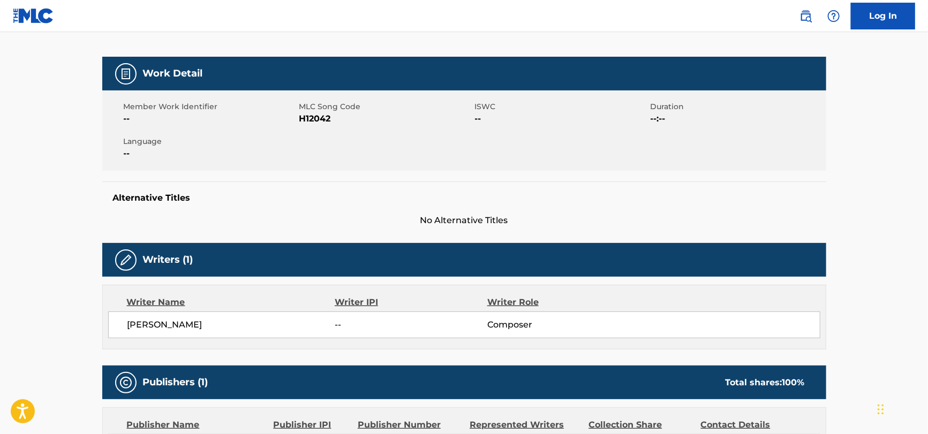
scroll to position [0, 0]
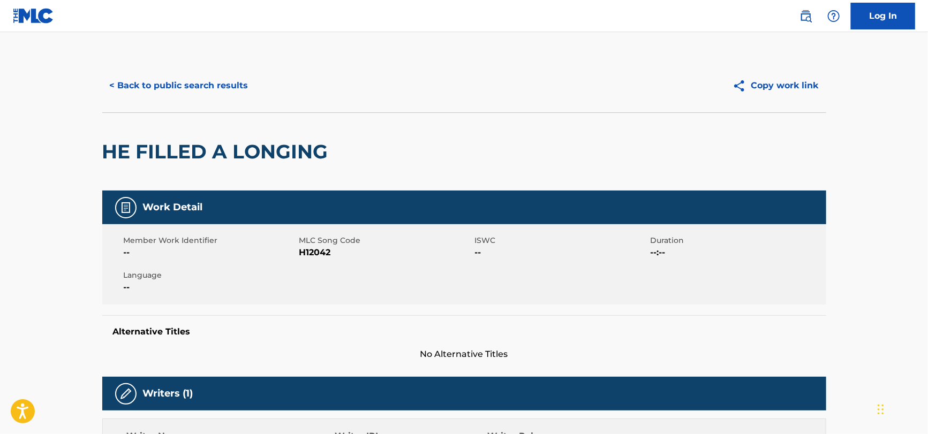
click at [155, 89] on button "< Back to public search results" at bounding box center [179, 85] width 154 height 27
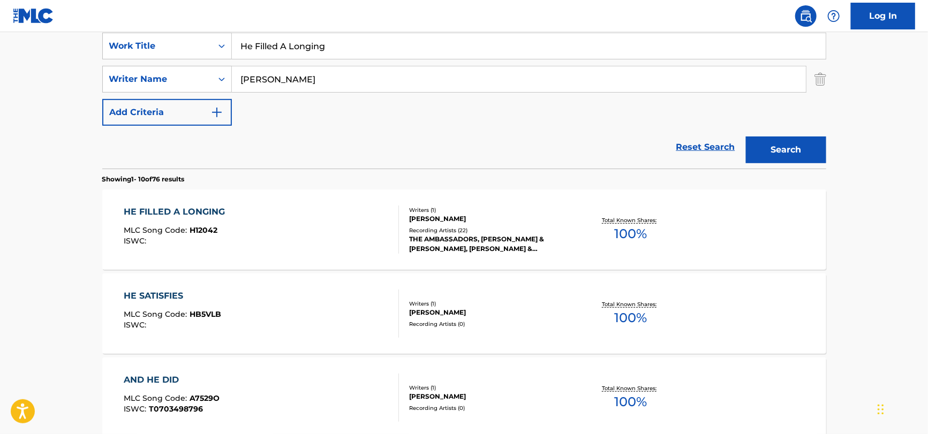
scroll to position [214, 0]
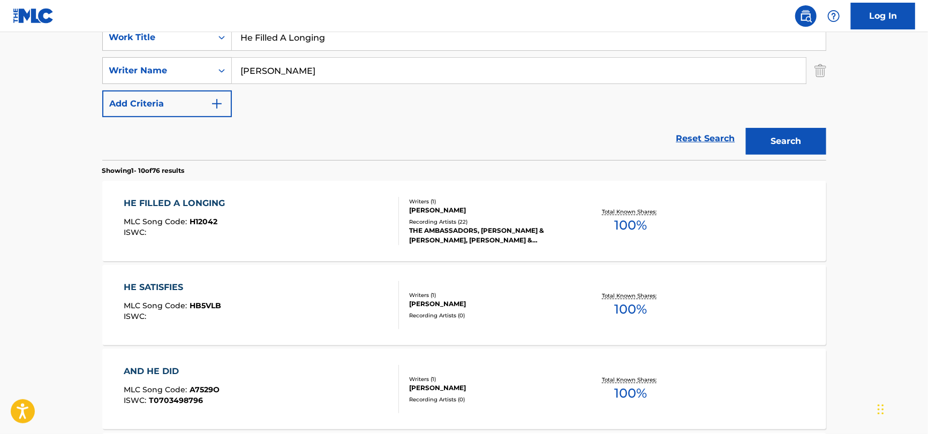
click at [283, 204] on div "HE FILLED A LONGING MLC Song Code : H12042 ISWC :" at bounding box center [261, 221] width 275 height 48
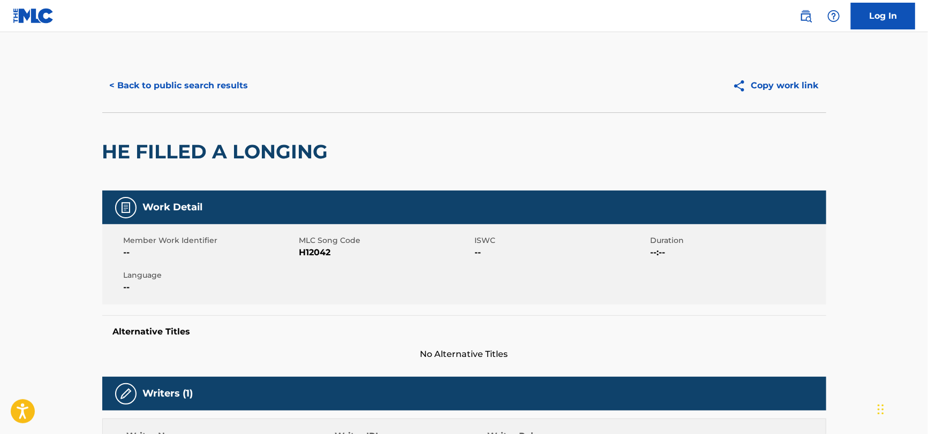
click at [311, 256] on span "H12042" at bounding box center [385, 252] width 173 height 13
copy span "H12042"
click at [207, 88] on button "< Back to public search results" at bounding box center [179, 85] width 154 height 27
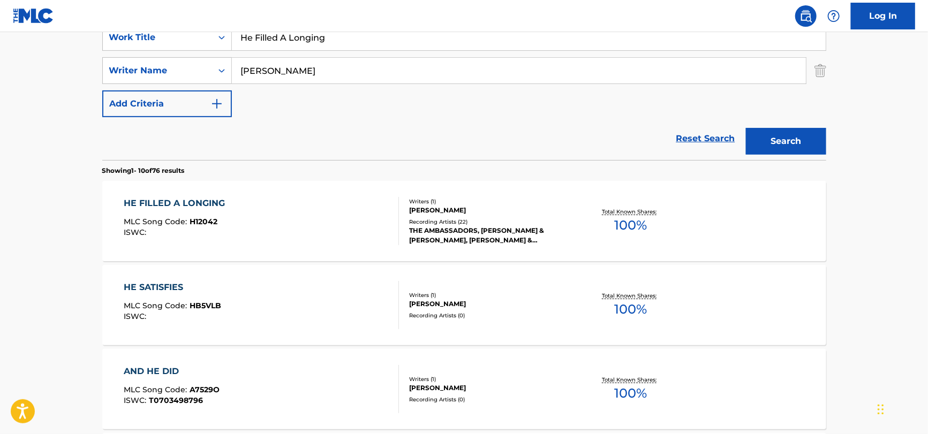
drag, startPoint x: 306, startPoint y: 73, endPoint x: 14, endPoint y: 73, distance: 292.3
paste input "[PERSON_NAME]"
type input "[PERSON_NAME]"
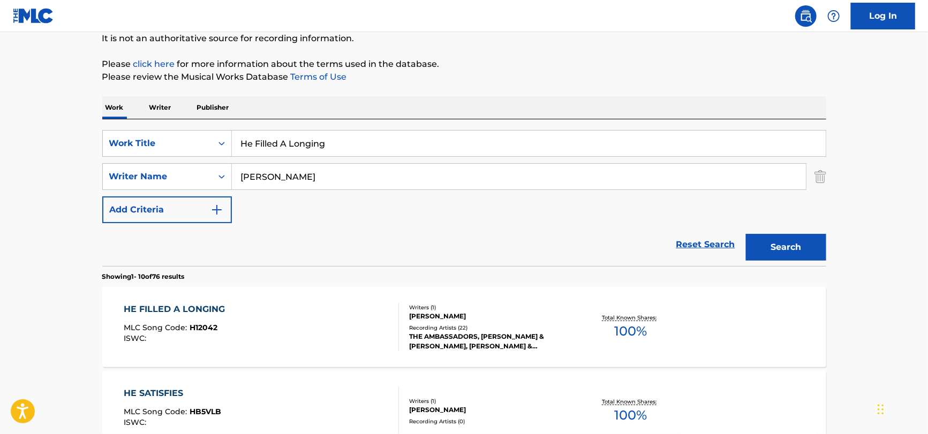
scroll to position [0, 0]
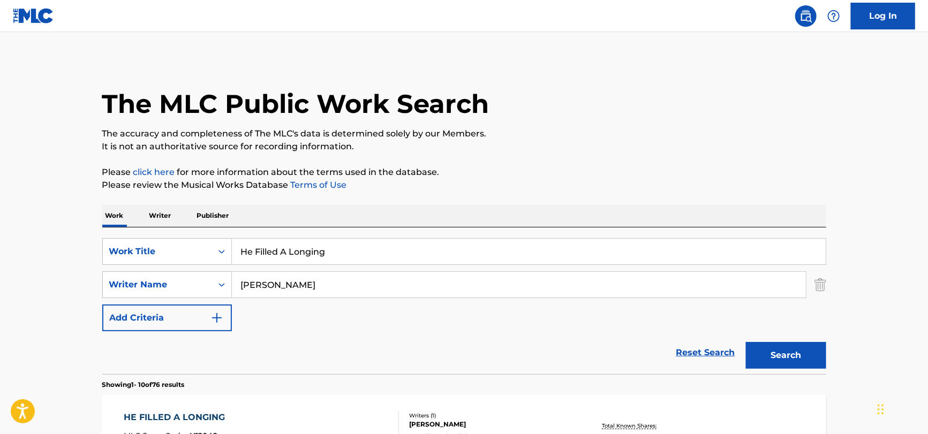
drag, startPoint x: 373, startPoint y: 248, endPoint x: 101, endPoint y: 269, distance: 272.8
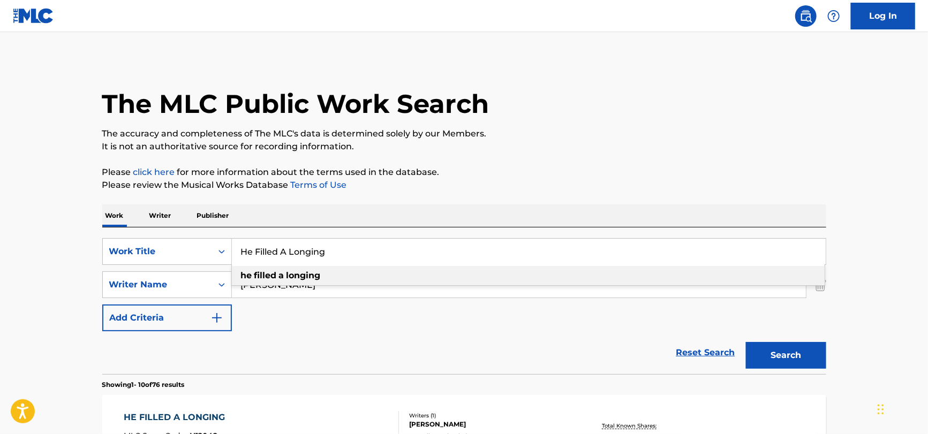
paste input "F-F-F-Fall"
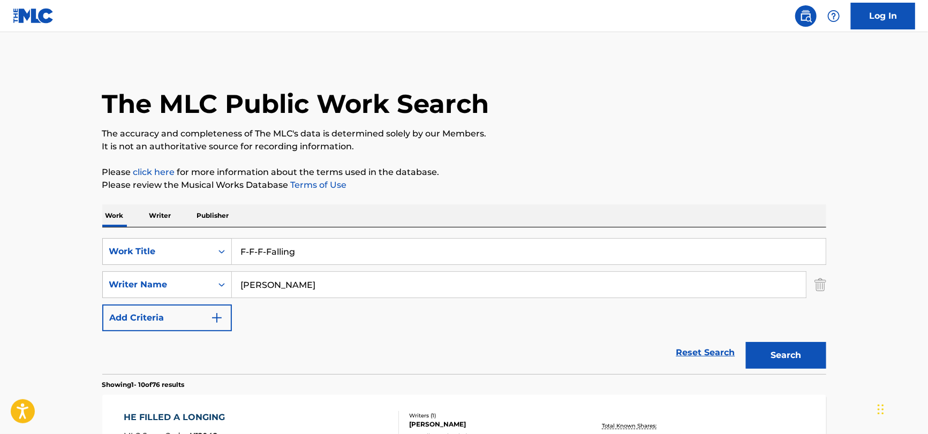
type input "F-F-F-Falling"
click at [746, 342] on button "Search" at bounding box center [786, 355] width 80 height 27
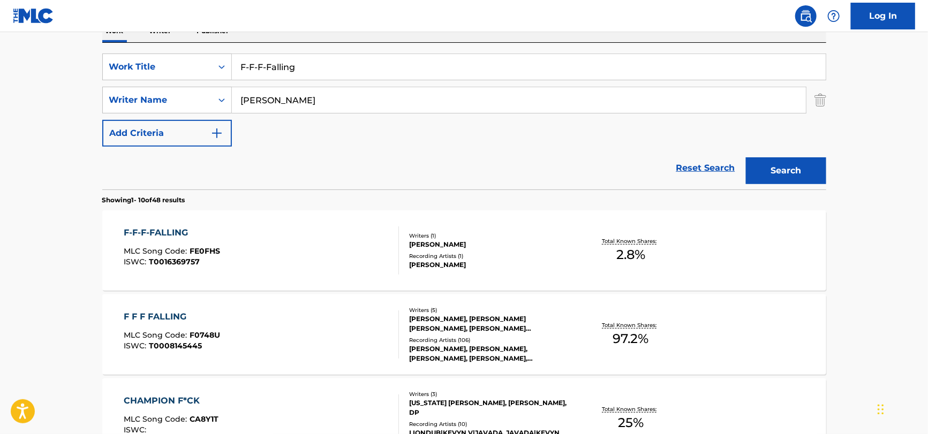
scroll to position [214, 0]
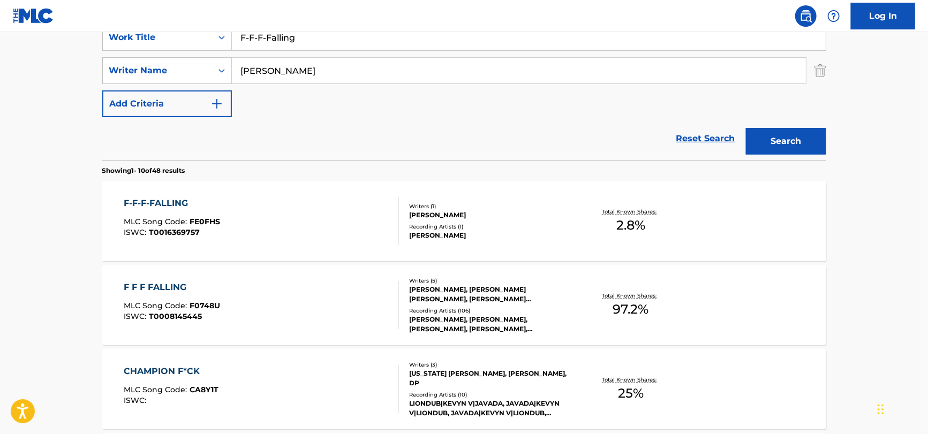
click at [314, 289] on div "F F F FALLING MLC Song Code : F0748U ISWC : T0008145445" at bounding box center [261, 305] width 275 height 48
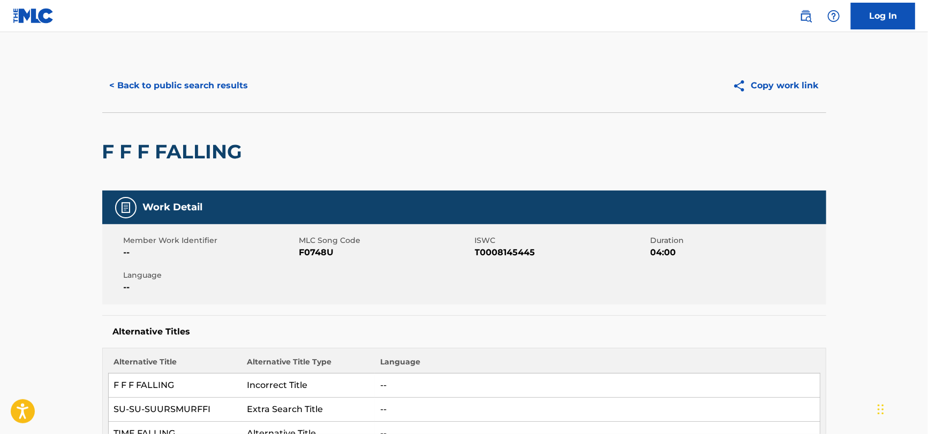
click at [200, 135] on div "F F F FALLING" at bounding box center [175, 152] width 146 height 78
copy div "F F F FALLING"
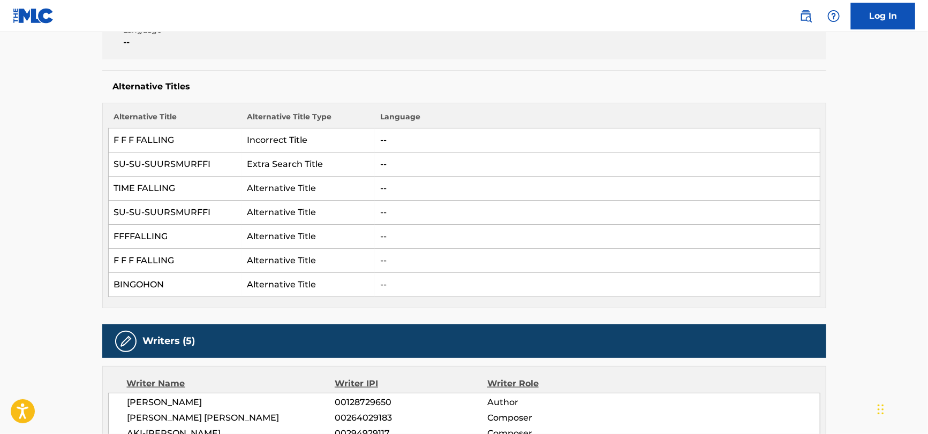
scroll to position [428, 0]
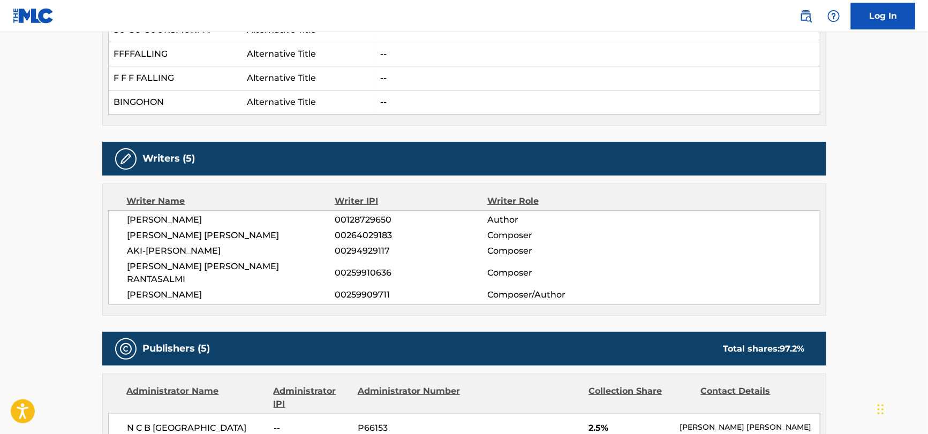
drag, startPoint x: 121, startPoint y: 216, endPoint x: 281, endPoint y: 282, distance: 173.1
click at [281, 282] on div "[PERSON_NAME] 00128729650 Author [PERSON_NAME] [PERSON_NAME] 00264029183 Compos…" at bounding box center [464, 257] width 712 height 94
copy div "[PERSON_NAME] 00128729650 Author [PERSON_NAME] [PERSON_NAME] 00264029183 Compos…"
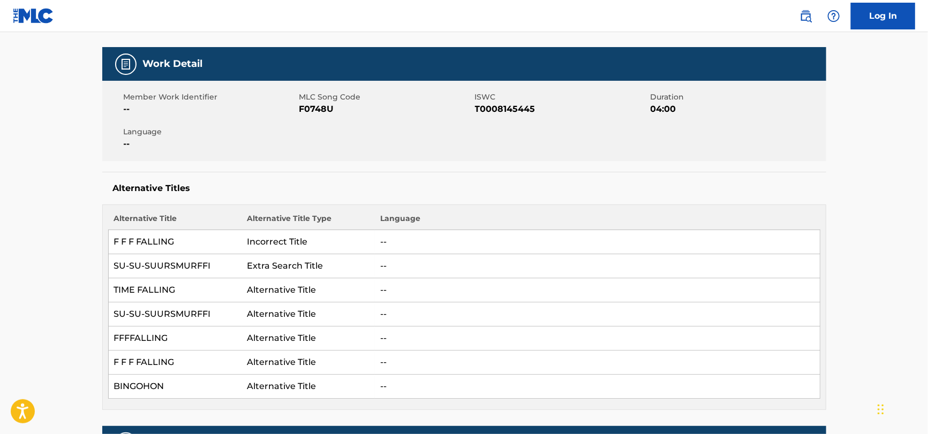
scroll to position [160, 0]
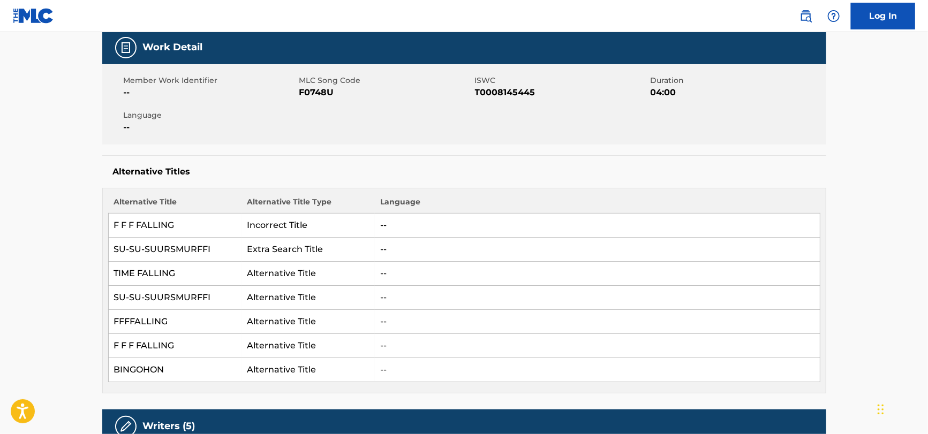
click at [323, 92] on span "F0748U" at bounding box center [385, 92] width 173 height 13
copy span "F0748U"
click at [503, 93] on span "T0008145445" at bounding box center [561, 92] width 173 height 13
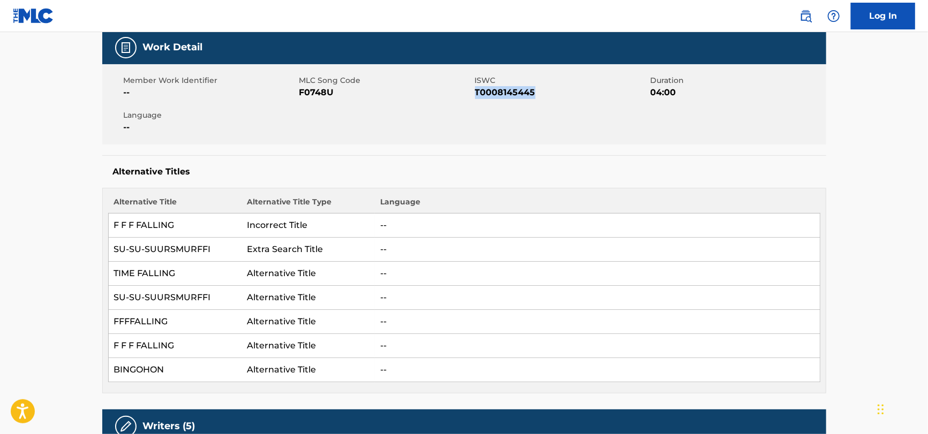
copy span "T0008145445"
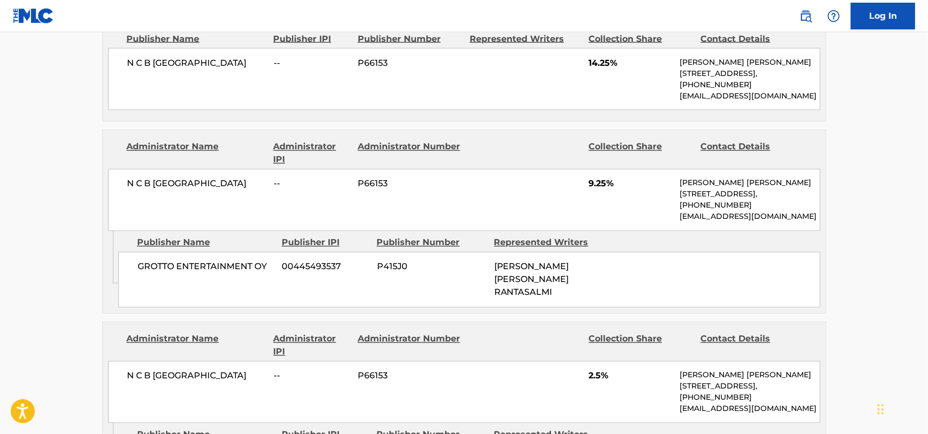
scroll to position [627, 0]
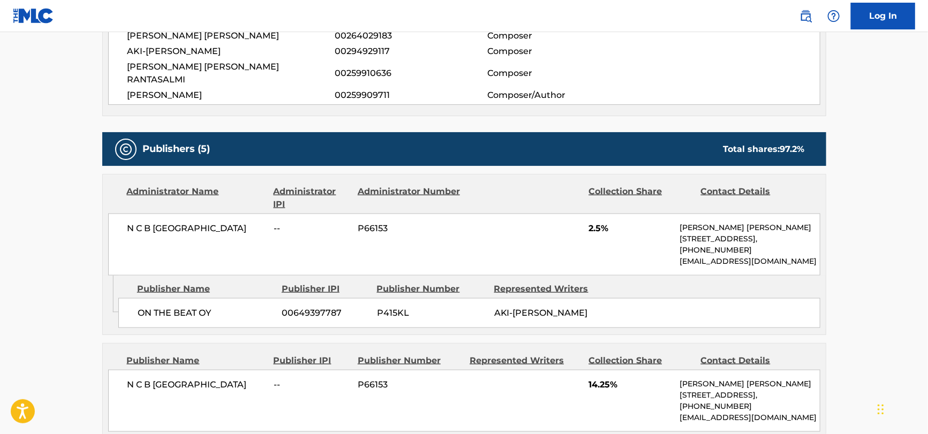
click at [160, 214] on div "N C B SCANDINAVIA -- P66153 2.5% [PERSON_NAME] [PERSON_NAME] [STREET_ADDRESS], …" at bounding box center [464, 245] width 712 height 62
copy div "N C B [GEOGRAPHIC_DATA]"
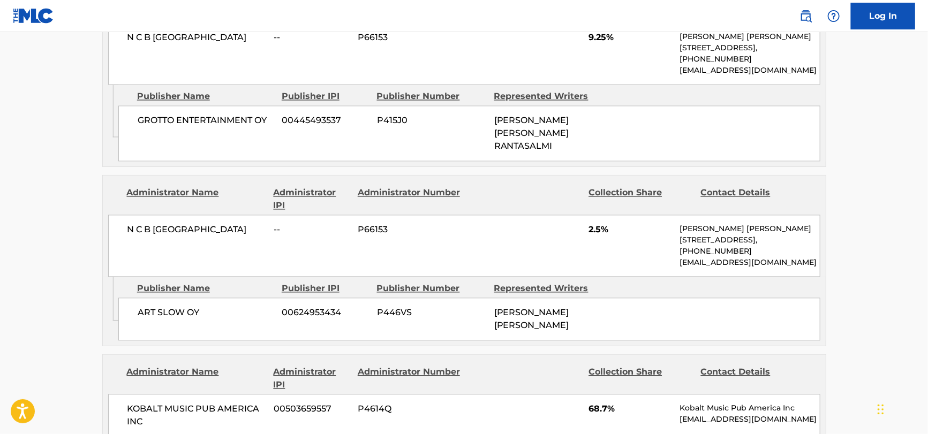
scroll to position [949, 0]
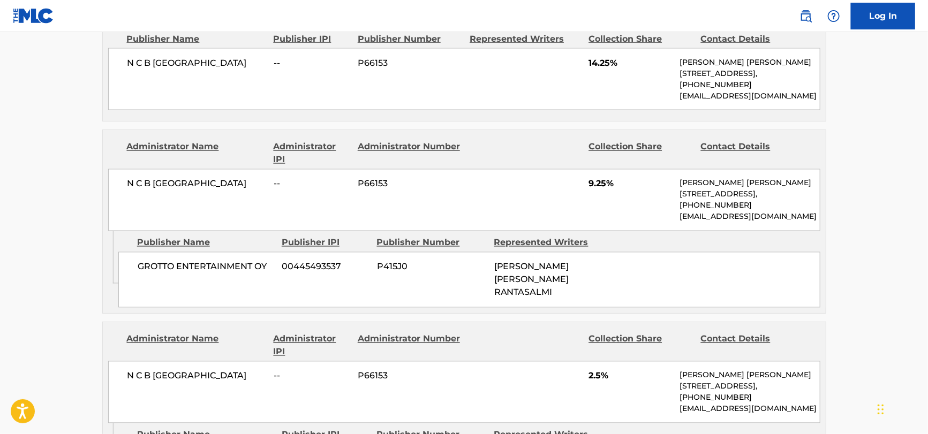
click at [178, 364] on div "N C B SCANDINAVIA -- P66153 2.5% [PERSON_NAME] [PERSON_NAME] [STREET_ADDRESS], …" at bounding box center [464, 392] width 712 height 62
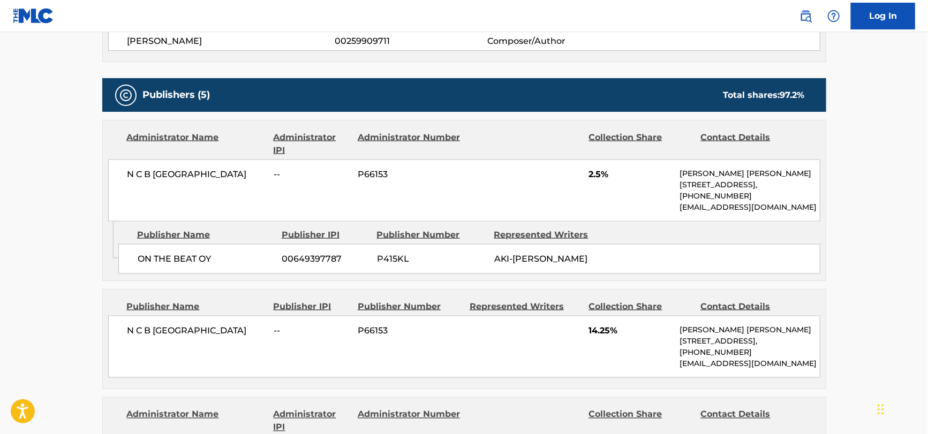
scroll to position [681, 0]
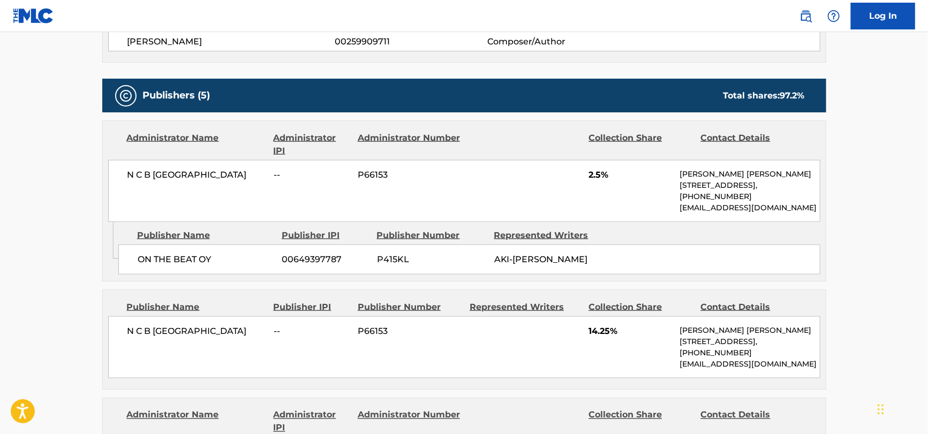
click at [156, 253] on span "ON THE BEAT OY" at bounding box center [206, 259] width 137 height 13
copy div "ON THE BEAT OY"
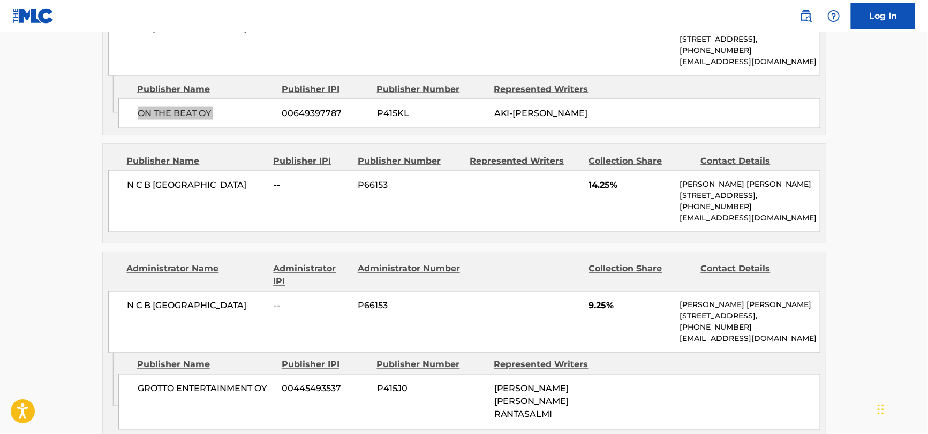
scroll to position [842, 0]
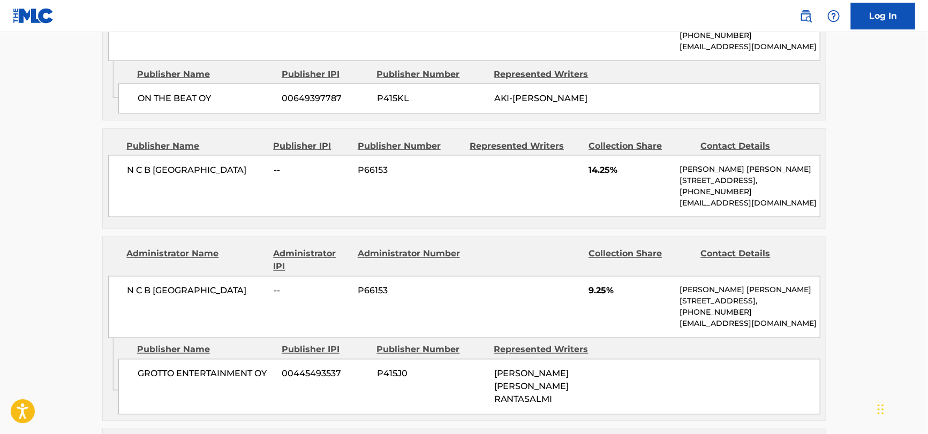
click at [155, 368] on span "GROTTO ENTERTAINMENT OY" at bounding box center [206, 374] width 137 height 13
copy div "GROTTO ENTERTAINMENT OY"
click at [328, 285] on span "--" at bounding box center [312, 291] width 76 height 13
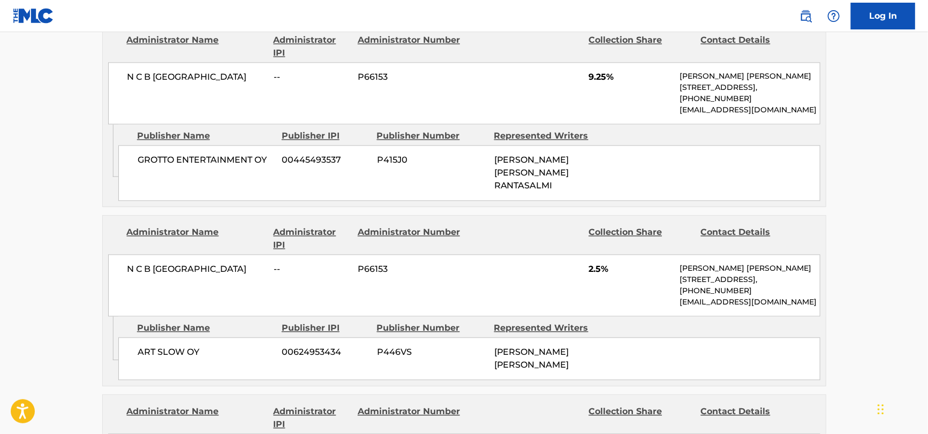
scroll to position [1163, 0]
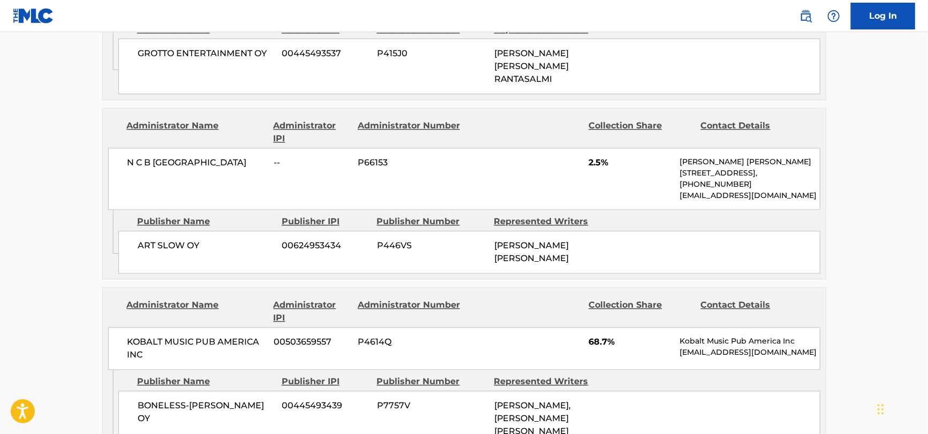
click at [149, 239] on span "ART SLOW OY" at bounding box center [206, 245] width 137 height 13
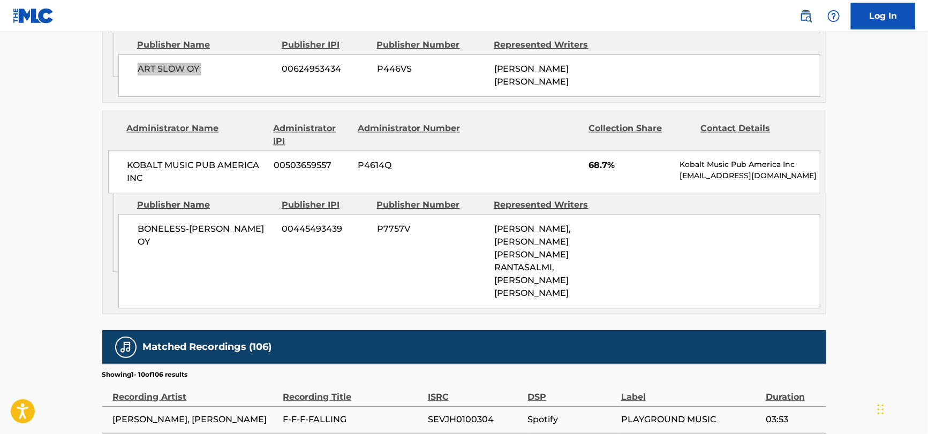
scroll to position [1377, 0]
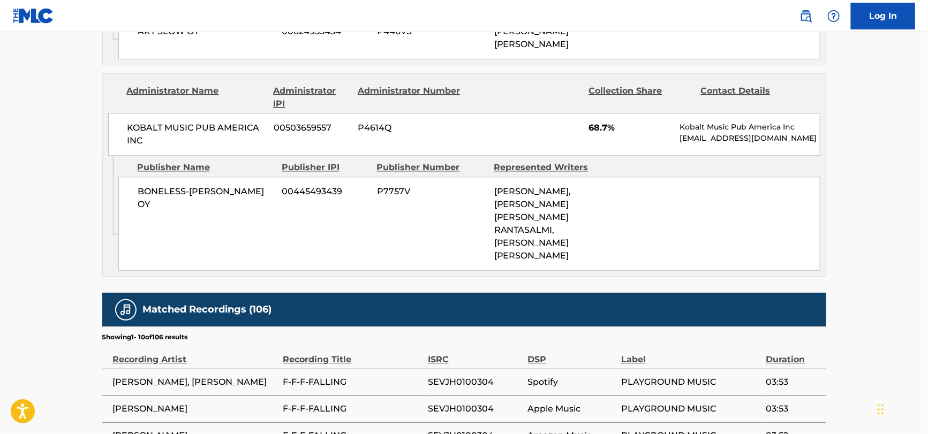
click at [158, 122] on span "KOBALT MUSIC PUB AMERICA INC" at bounding box center [196, 135] width 139 height 26
click at [157, 122] on span "KOBALT MUSIC PUB AMERICA INC" at bounding box center [196, 135] width 139 height 26
click at [234, 185] on span "BONELESS-[PERSON_NAME] OY" at bounding box center [206, 198] width 137 height 26
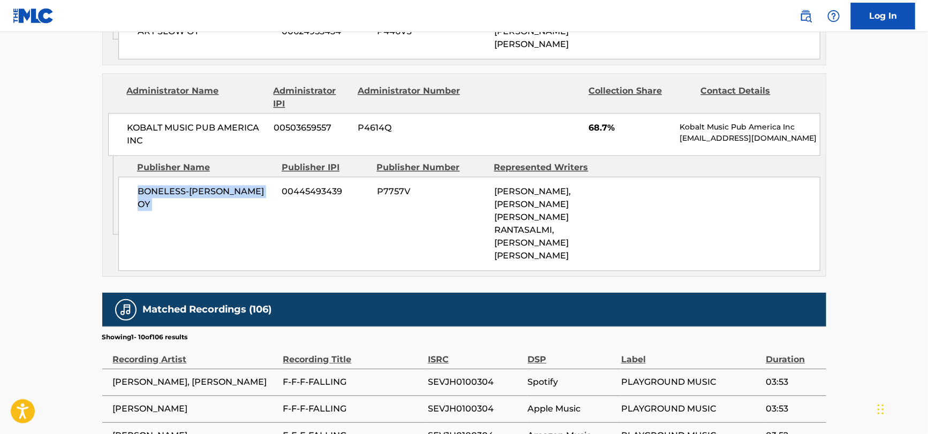
click at [233, 185] on span "BONELESS-[PERSON_NAME] OY" at bounding box center [206, 198] width 137 height 26
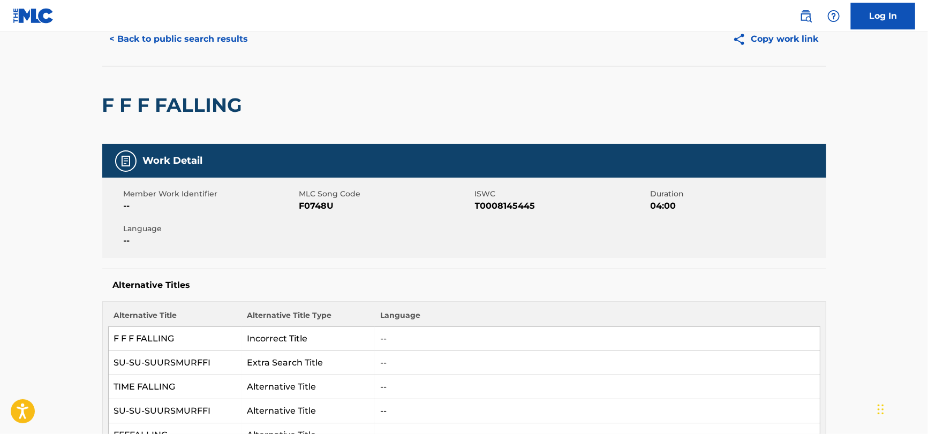
scroll to position [0, 0]
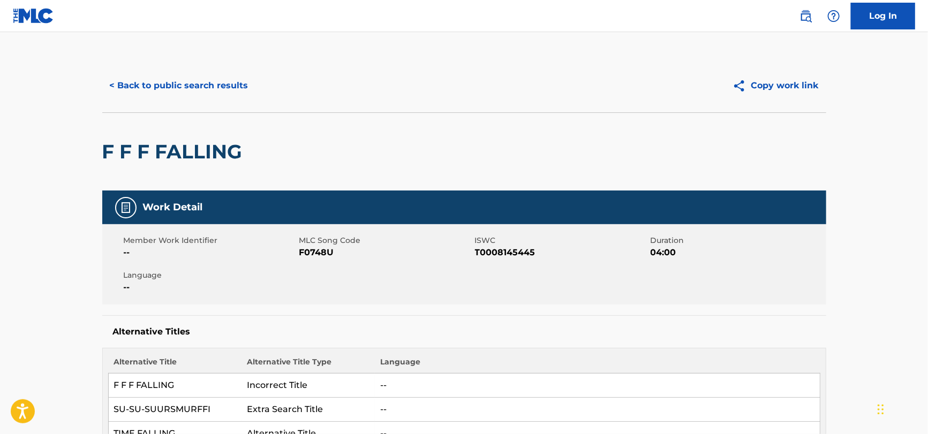
click at [175, 88] on button "< Back to public search results" at bounding box center [179, 85] width 154 height 27
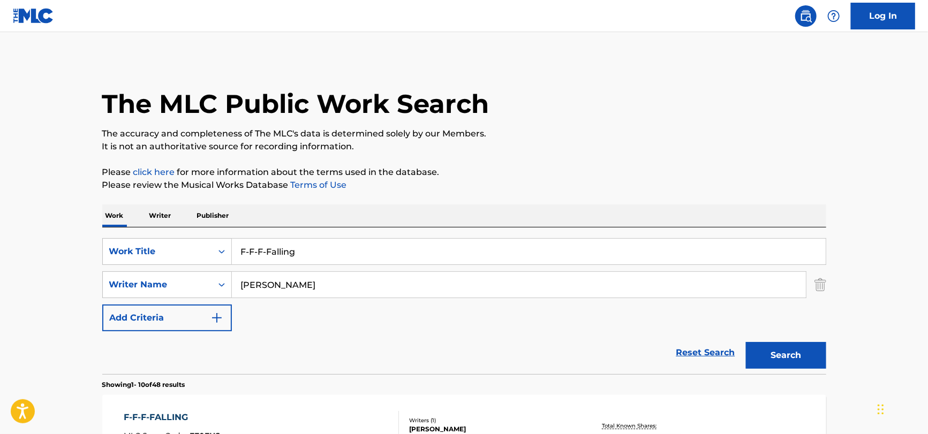
drag, startPoint x: 366, startPoint y: 244, endPoint x: 4, endPoint y: 271, distance: 362.9
paste input "Because We're Alive"
type input "Because We're Alive"
drag, startPoint x: 313, startPoint y: 294, endPoint x: 100, endPoint y: 258, distance: 216.8
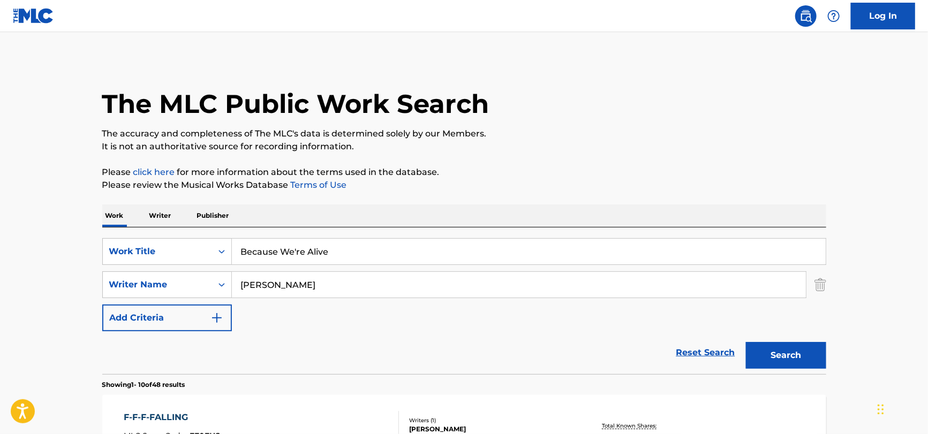
paste input "[PERSON_NAME]"
type input "[PERSON_NAME]"
click at [746, 342] on button "Search" at bounding box center [786, 355] width 80 height 27
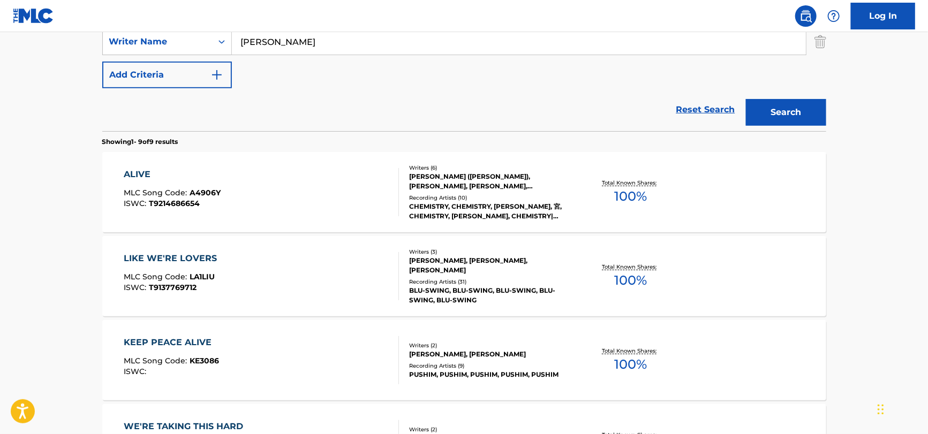
scroll to position [267, 0]
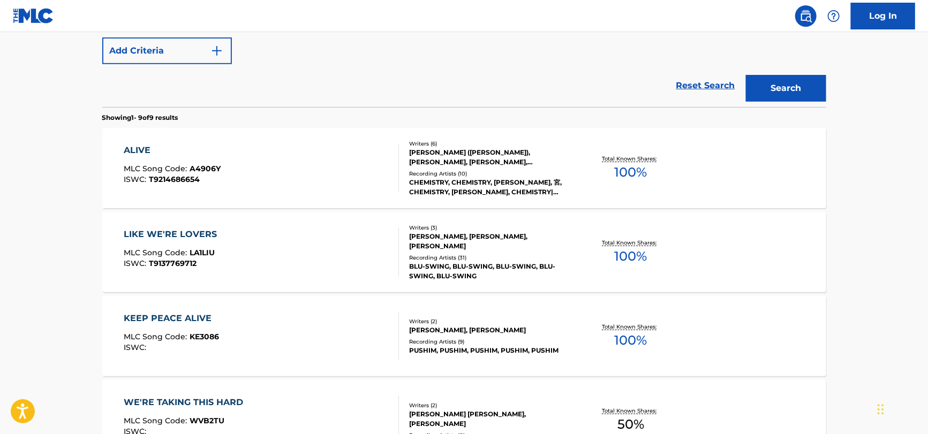
click at [293, 162] on div "ALIVE MLC Song Code : A4906Y ISWC : T9214686654" at bounding box center [261, 168] width 275 height 48
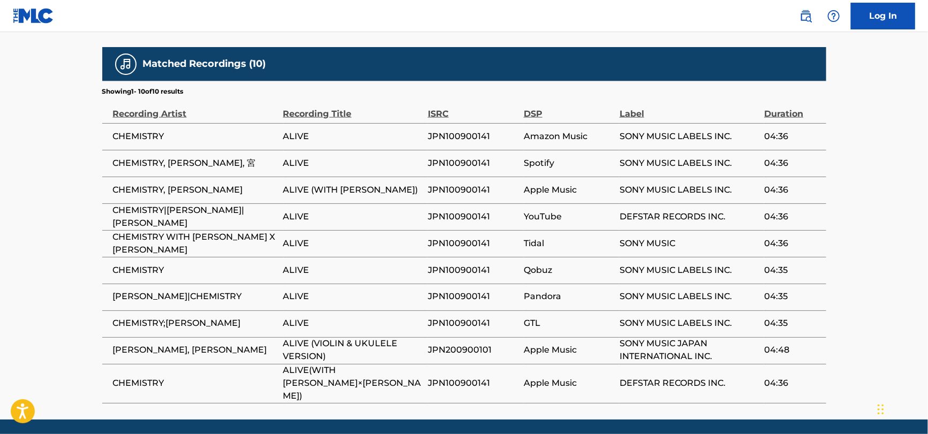
scroll to position [788, 0]
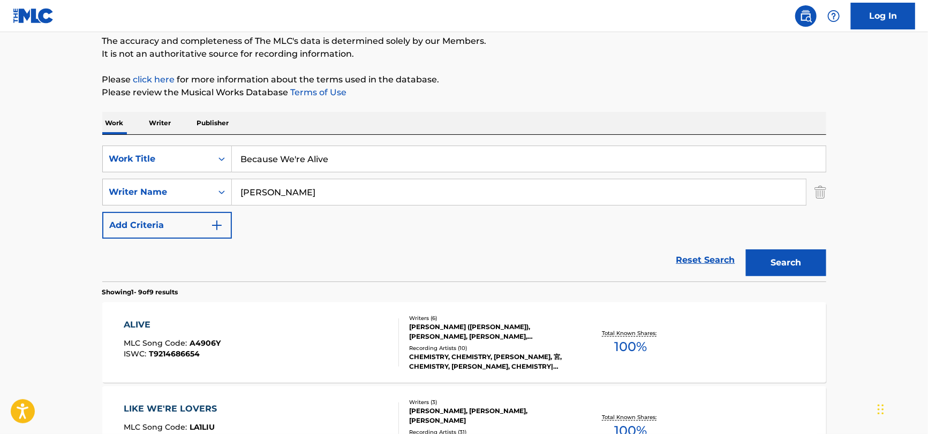
scroll to position [61, 0]
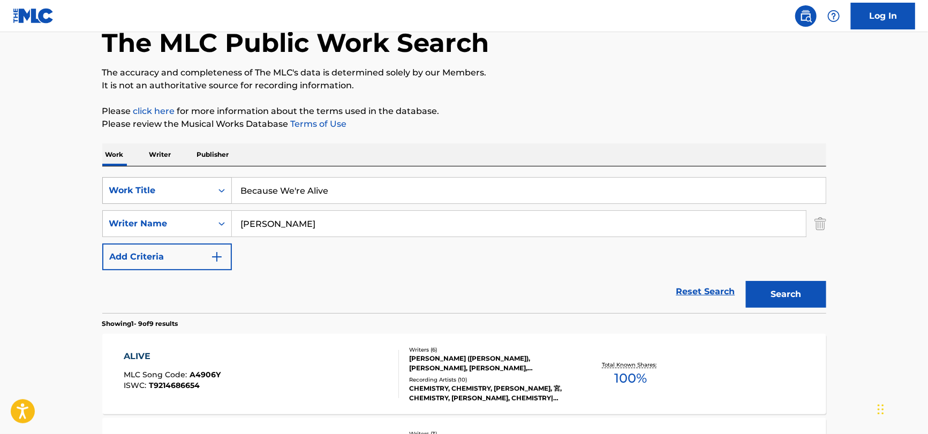
drag, startPoint x: 368, startPoint y: 186, endPoint x: 190, endPoint y: 195, distance: 178.5
click at [186, 195] on div "SearchWithCriteria51a755bf-0c1e-475b-b9ce-42f9f4dd0242 Work Title Because We're…" at bounding box center [464, 190] width 724 height 27
paste input "LOS CASTIGADOS"
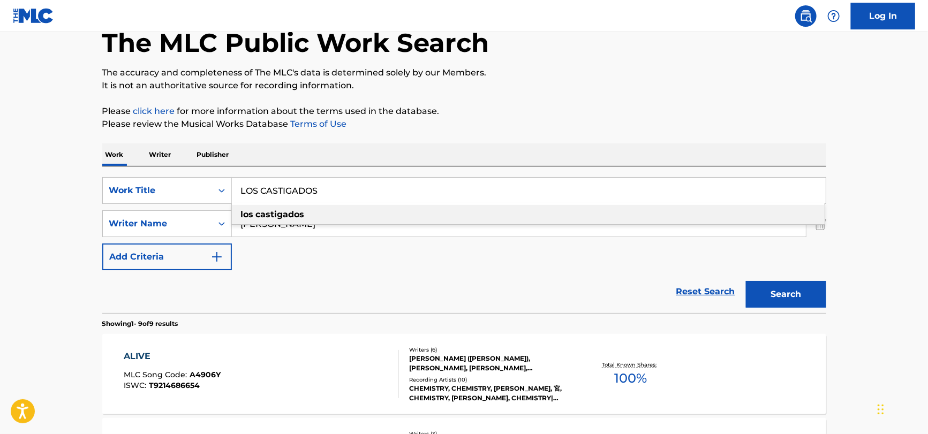
type input "LOS CASTIGADOS"
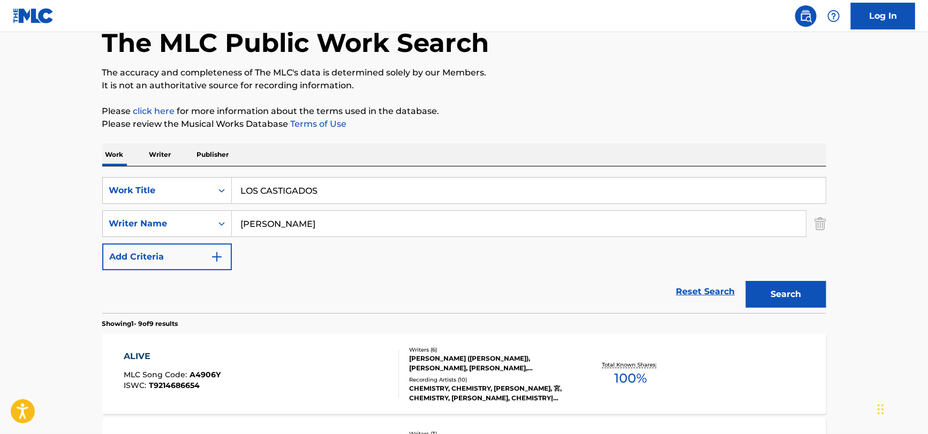
click at [274, 264] on div "SearchWithCriteria51a755bf-0c1e-475b-b9ce-42f9f4dd0242 Work Title LOS CASTIGADO…" at bounding box center [464, 223] width 724 height 93
click at [391, 222] on input "[PERSON_NAME]" at bounding box center [519, 224] width 574 height 26
click at [388, 223] on input "[PERSON_NAME]" at bounding box center [519, 224] width 574 height 26
click at [388, 224] on input "[PERSON_NAME]" at bounding box center [519, 224] width 574 height 26
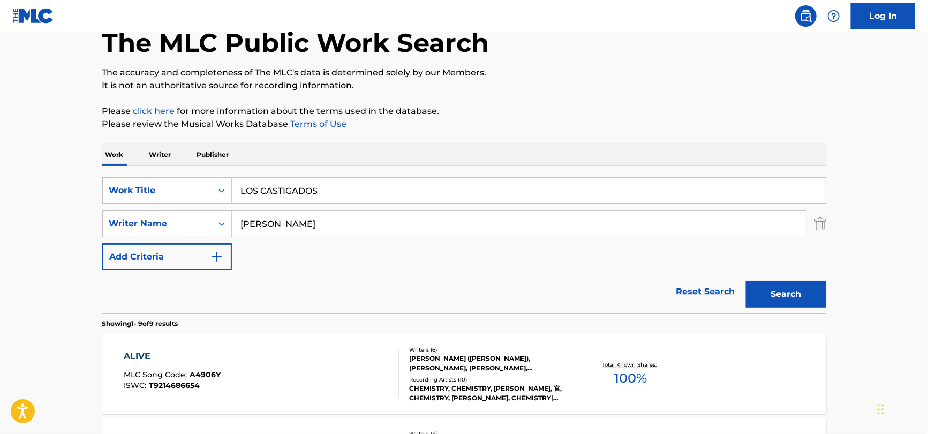
paste input "[PERSON_NAME] De [PERSON_NAME] Cerd"
drag, startPoint x: 312, startPoint y: 222, endPoint x: 133, endPoint y: 256, distance: 182.1
click at [283, 223] on input "[PERSON_NAME]" at bounding box center [519, 224] width 574 height 26
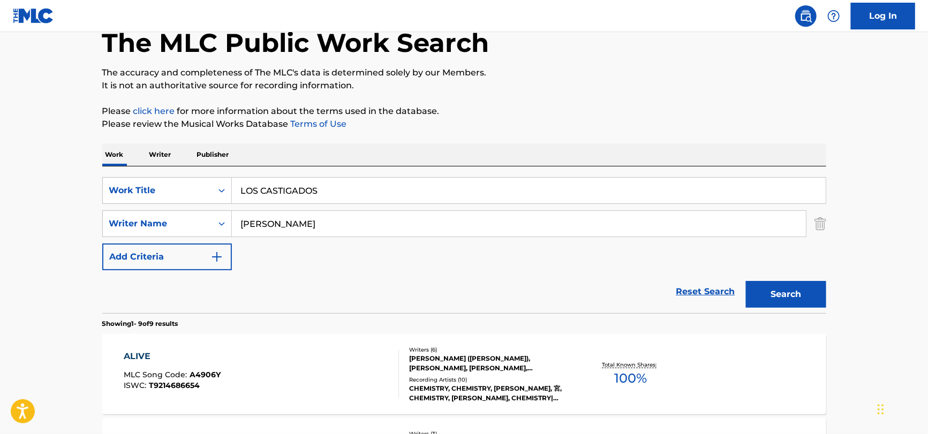
type input "[PERSON_NAME]"
click at [746, 281] on button "Search" at bounding box center [786, 294] width 80 height 27
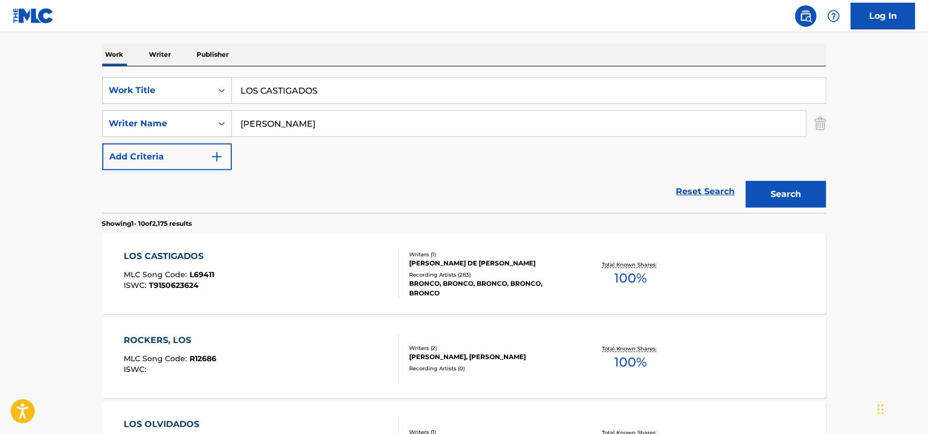
scroll to position [168, 0]
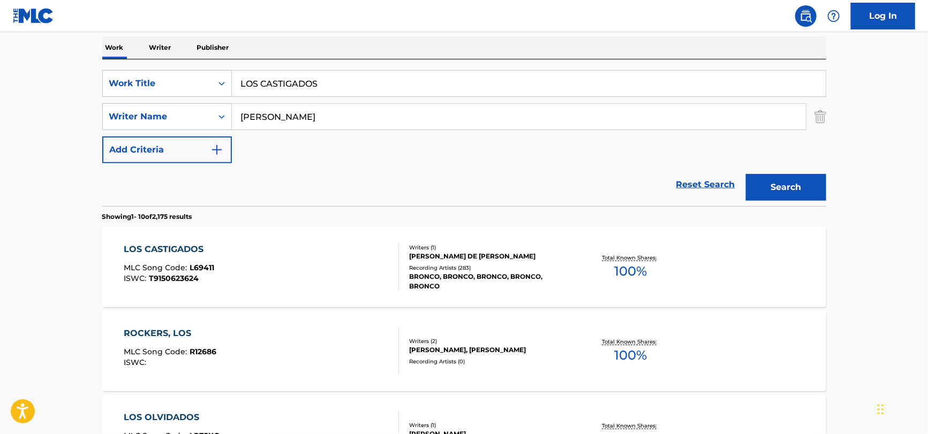
click at [329, 259] on div "LOS CASTIGADOS MLC Song Code : L69411 ISWC : T9150623624" at bounding box center [261, 267] width 275 height 48
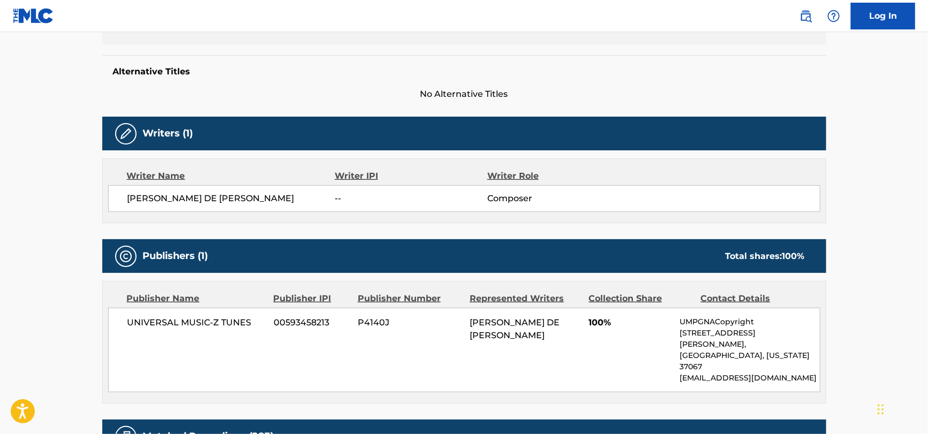
scroll to position [267, 0]
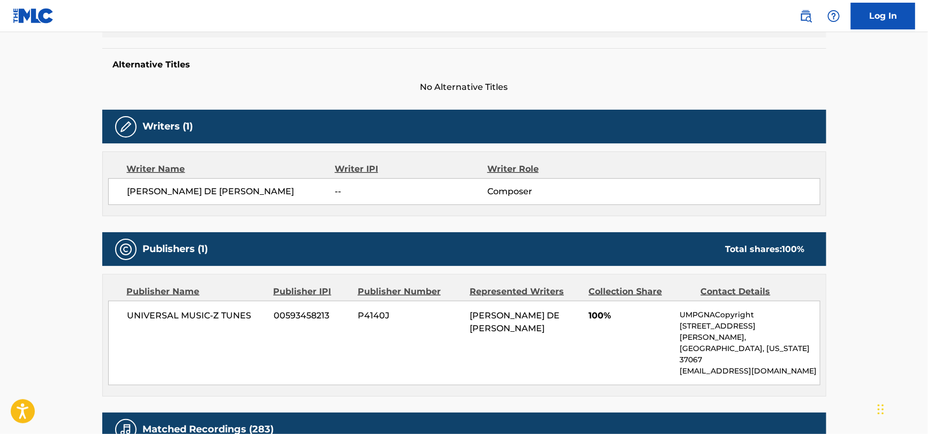
click at [185, 186] on span "[PERSON_NAME] DE [PERSON_NAME]" at bounding box center [231, 191] width 208 height 13
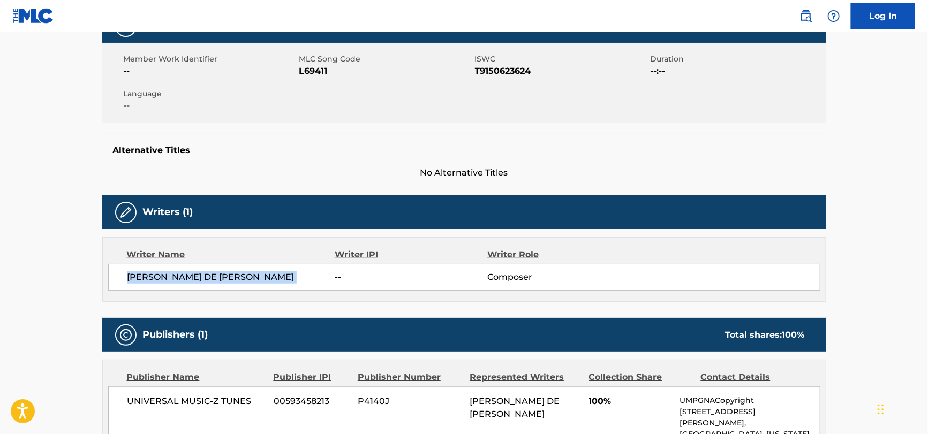
scroll to position [107, 0]
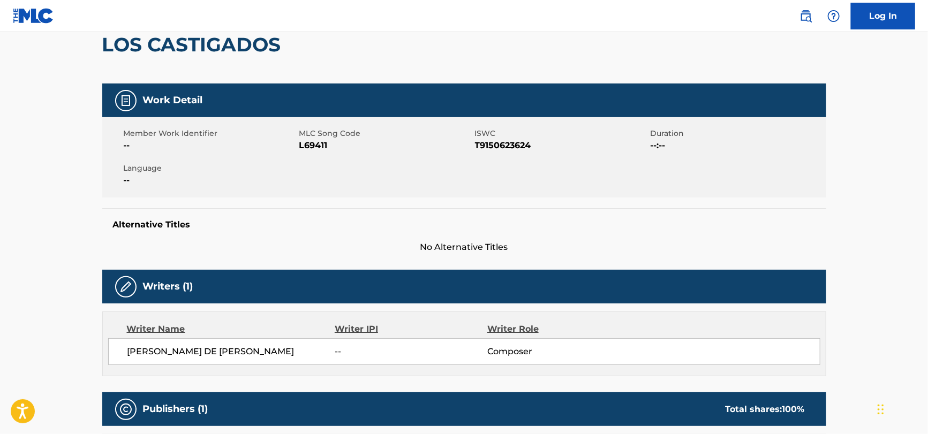
click at [313, 143] on span "L69411" at bounding box center [385, 145] width 173 height 13
click at [504, 152] on div "Member Work Identifier -- MLC Song Code L69411 ISWC T9150623624 Duration --:-- …" at bounding box center [464, 157] width 724 height 80
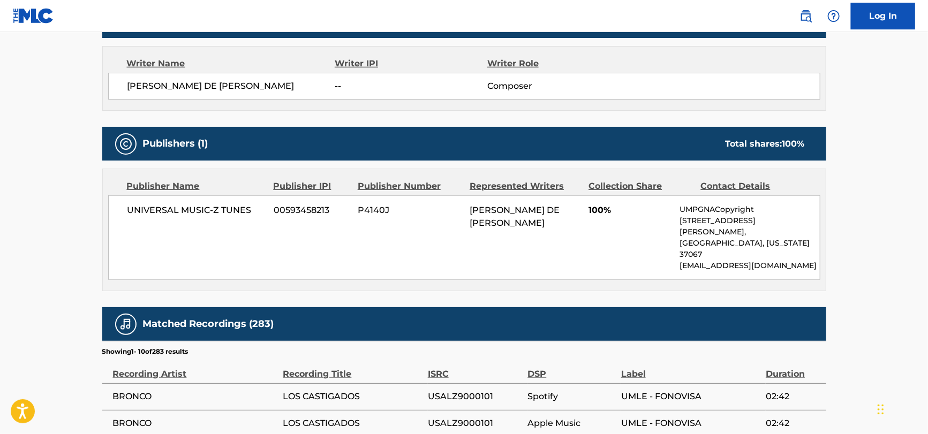
scroll to position [482, 0]
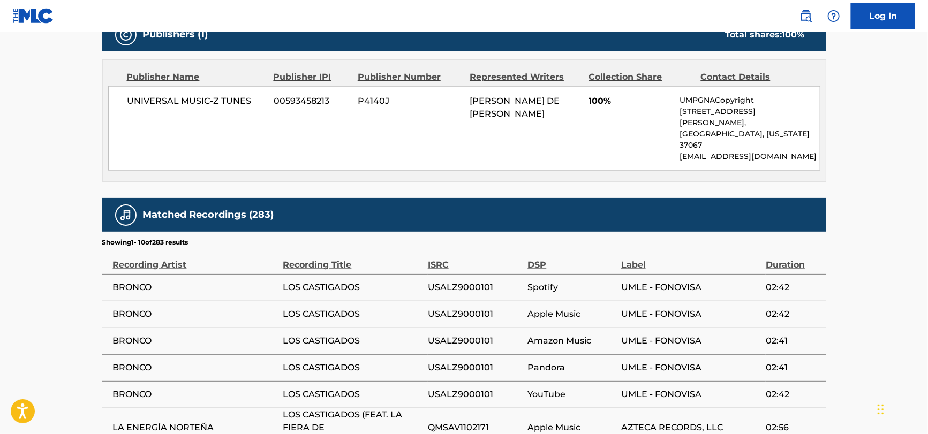
click at [197, 99] on span "UNIVERSAL MUSIC-Z TUNES" at bounding box center [196, 101] width 139 height 13
click at [197, 98] on span "UNIVERSAL MUSIC-Z TUNES" at bounding box center [196, 101] width 139 height 13
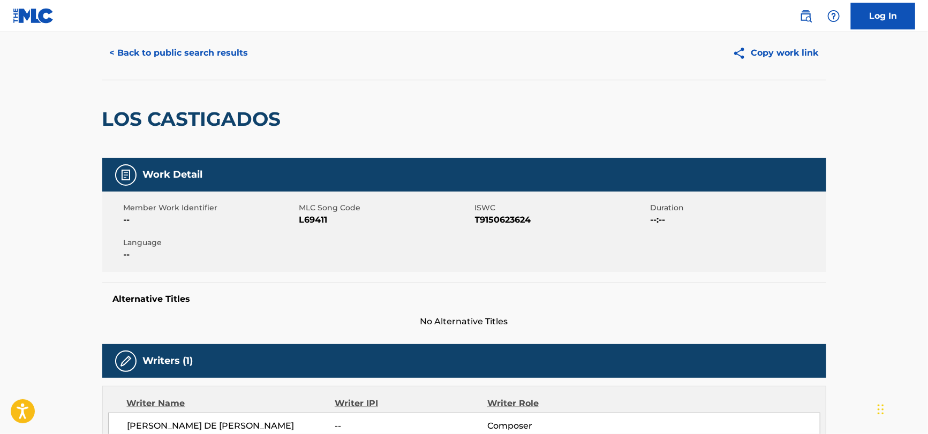
scroll to position [0, 0]
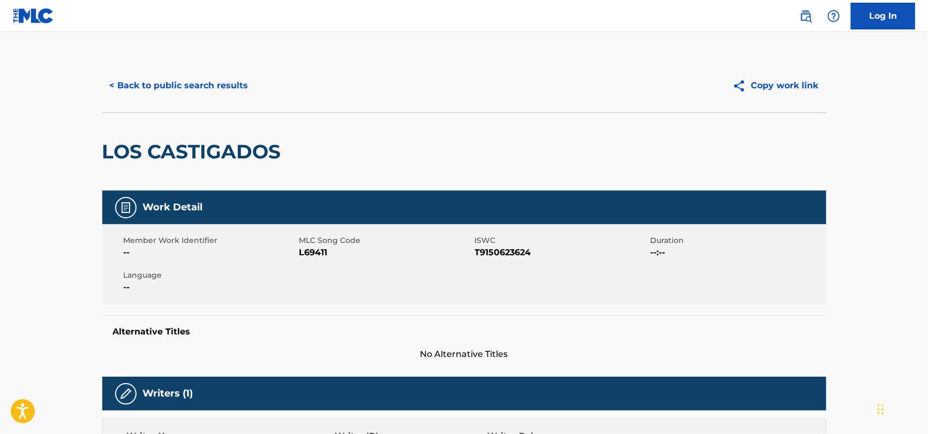
click at [222, 77] on button "< Back to public search results" at bounding box center [179, 85] width 154 height 27
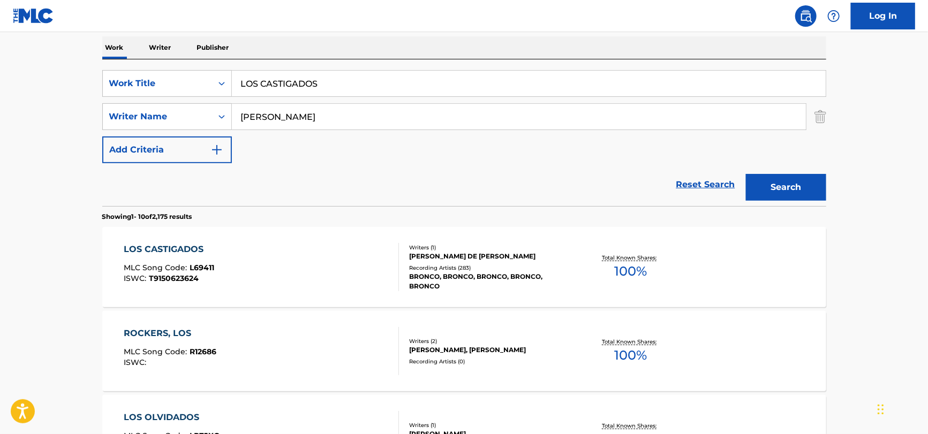
drag, startPoint x: 401, startPoint y: 78, endPoint x: 102, endPoint y: 96, distance: 299.3
click at [0, 95] on html "Accessibility Screen-Reader Guide, Feedback, and Issue Reporting | New window C…" at bounding box center [464, 49] width 928 height 434
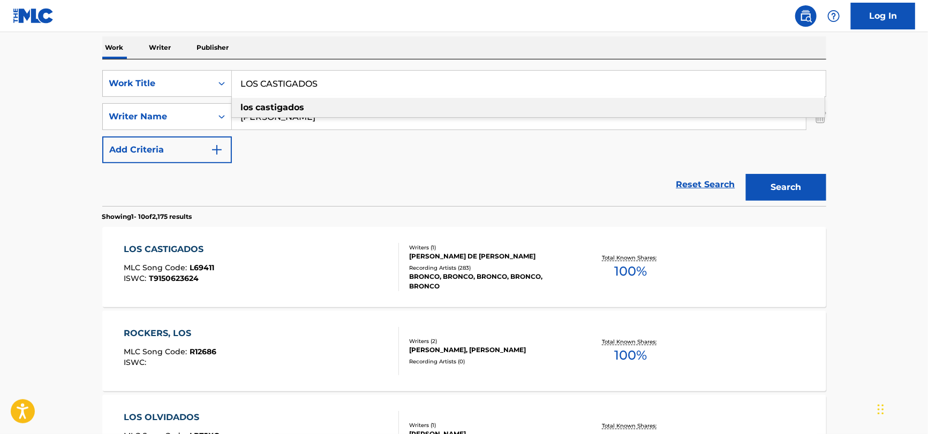
paste input "Battle with [PERSON_NAME]"
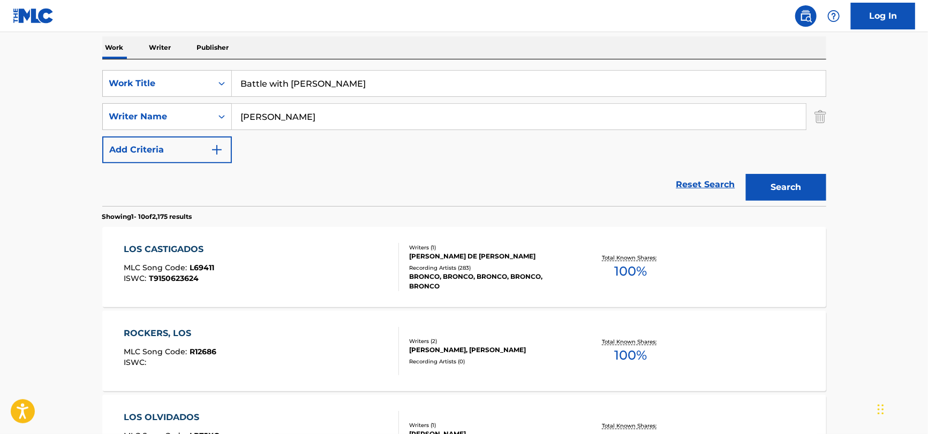
type input "Battle with [PERSON_NAME]"
click at [367, 104] on input "[PERSON_NAME]" at bounding box center [519, 117] width 574 height 26
paste input "Tasaki"
type input "Tasaki"
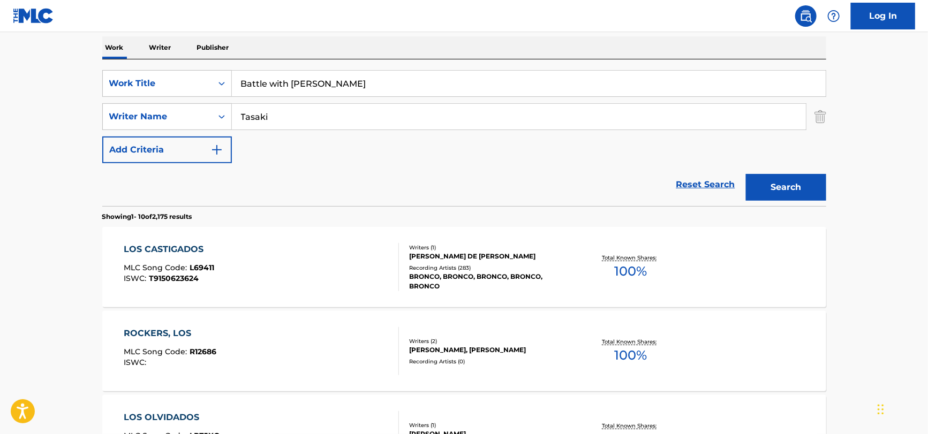
click at [746, 174] on button "Search" at bounding box center [786, 187] width 80 height 27
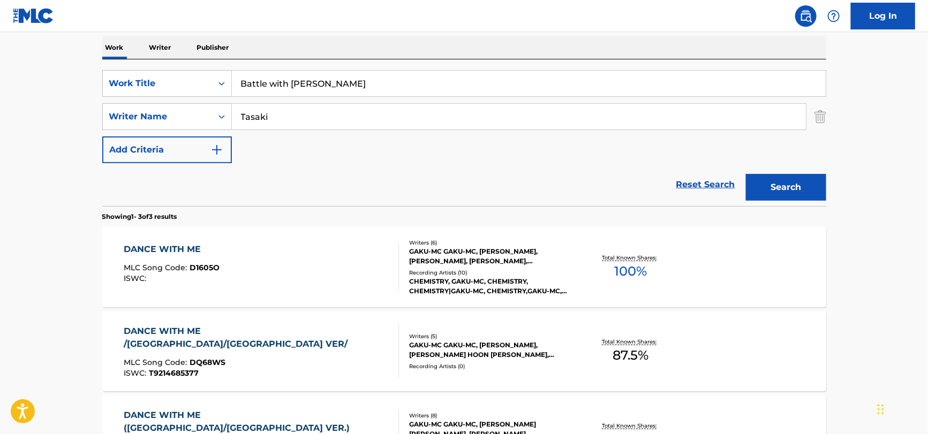
scroll to position [221, 0]
